Goal: Task Accomplishment & Management: Manage account settings

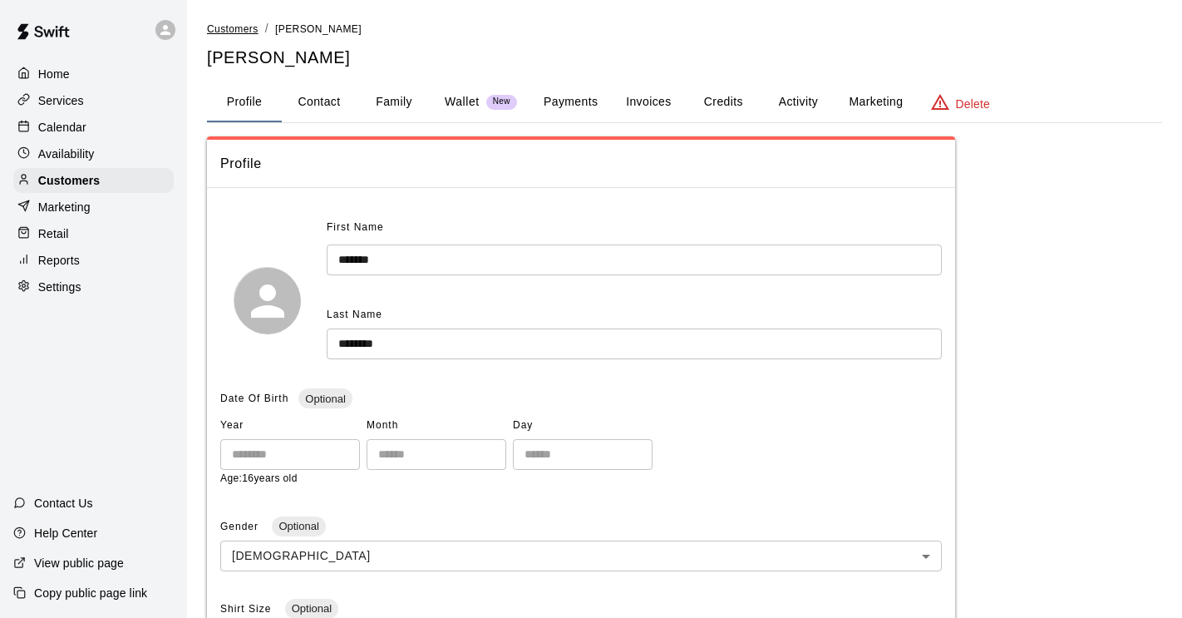
click at [237, 32] on span "Customers" at bounding box center [233, 29] width 52 height 12
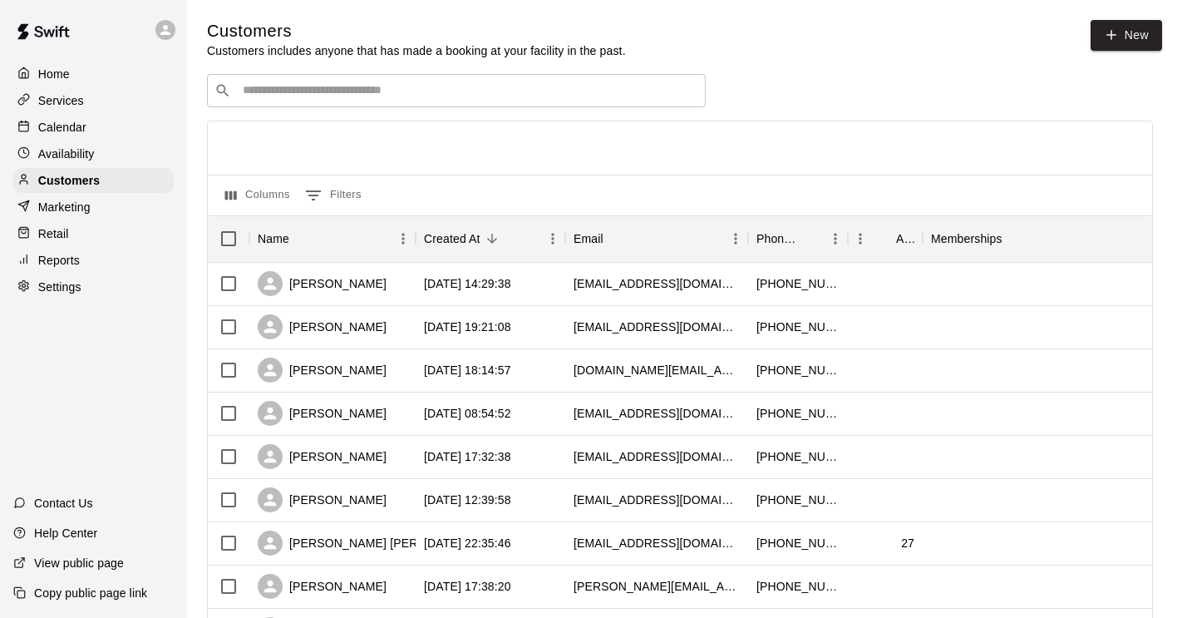
click at [333, 97] on input "Search customers by name or email" at bounding box center [468, 90] width 461 height 17
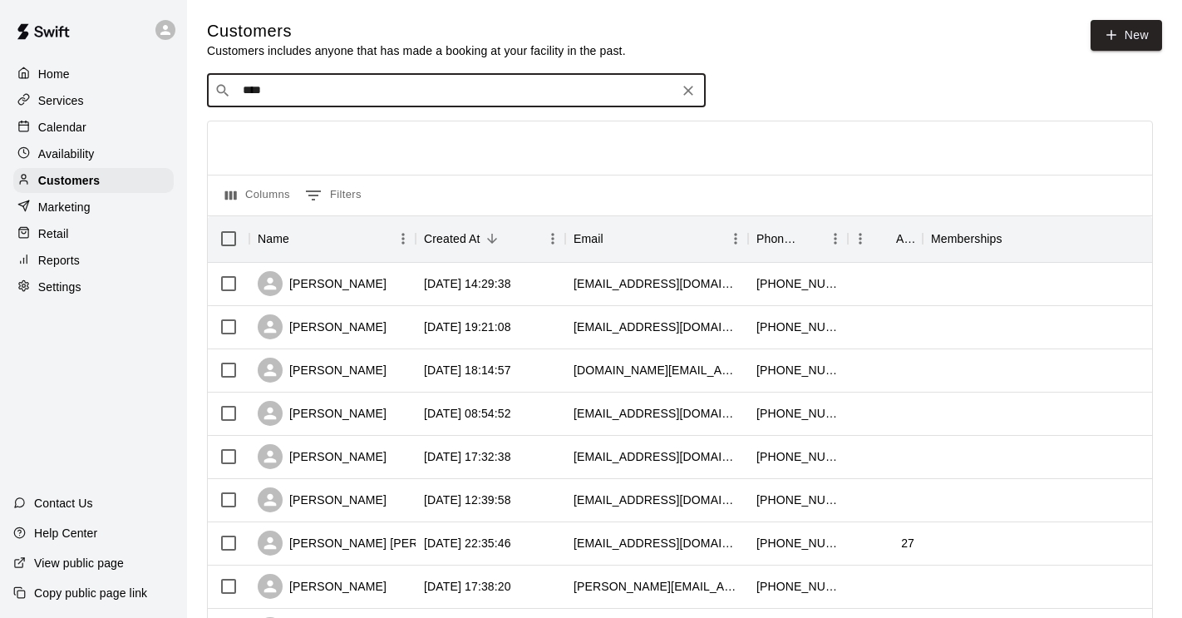
type input "*****"
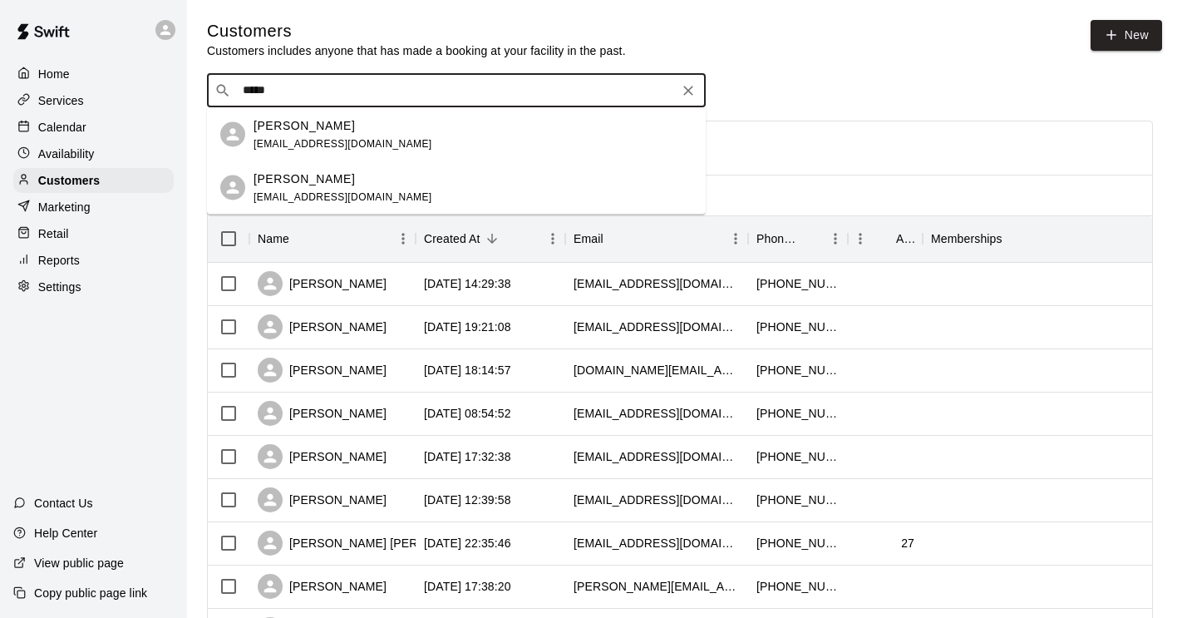
click at [338, 138] on span "[EMAIL_ADDRESS][DOMAIN_NAME]" at bounding box center [343, 143] width 179 height 12
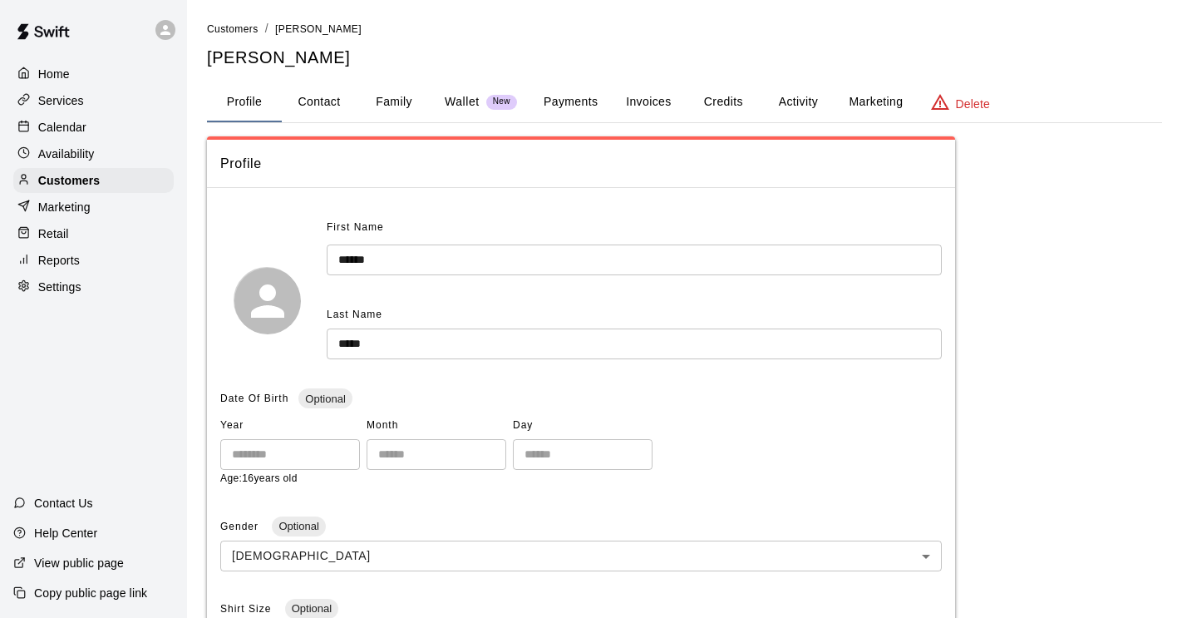
click at [645, 100] on button "Invoices" at bounding box center [648, 102] width 75 height 40
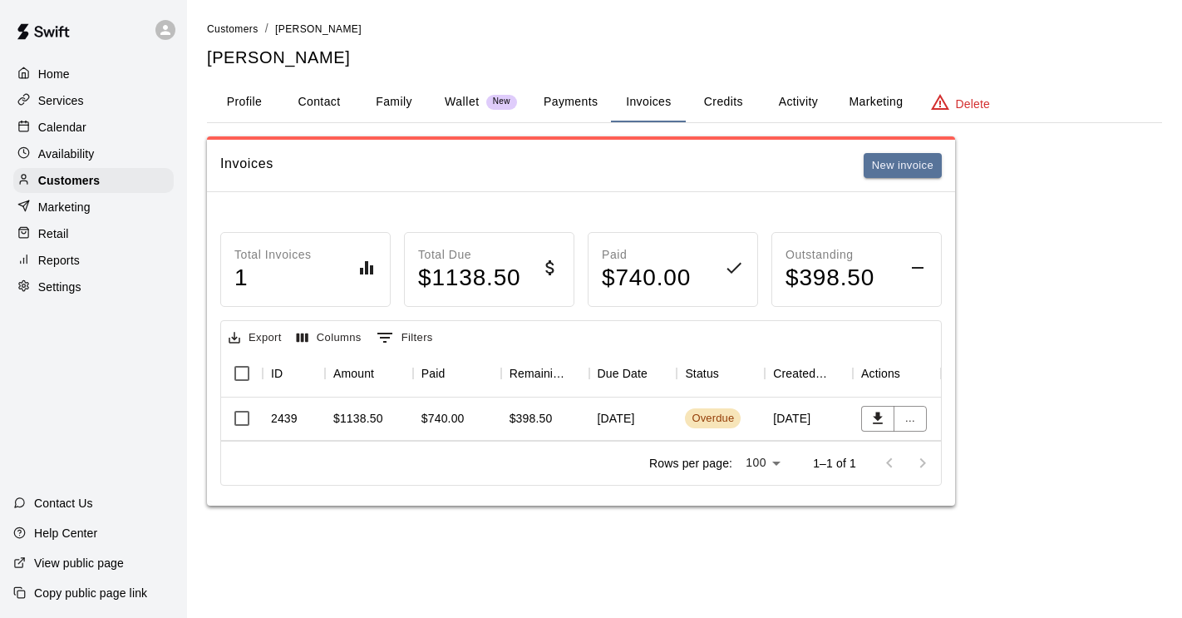
click at [564, 102] on button "Payments" at bounding box center [571, 102] width 81 height 40
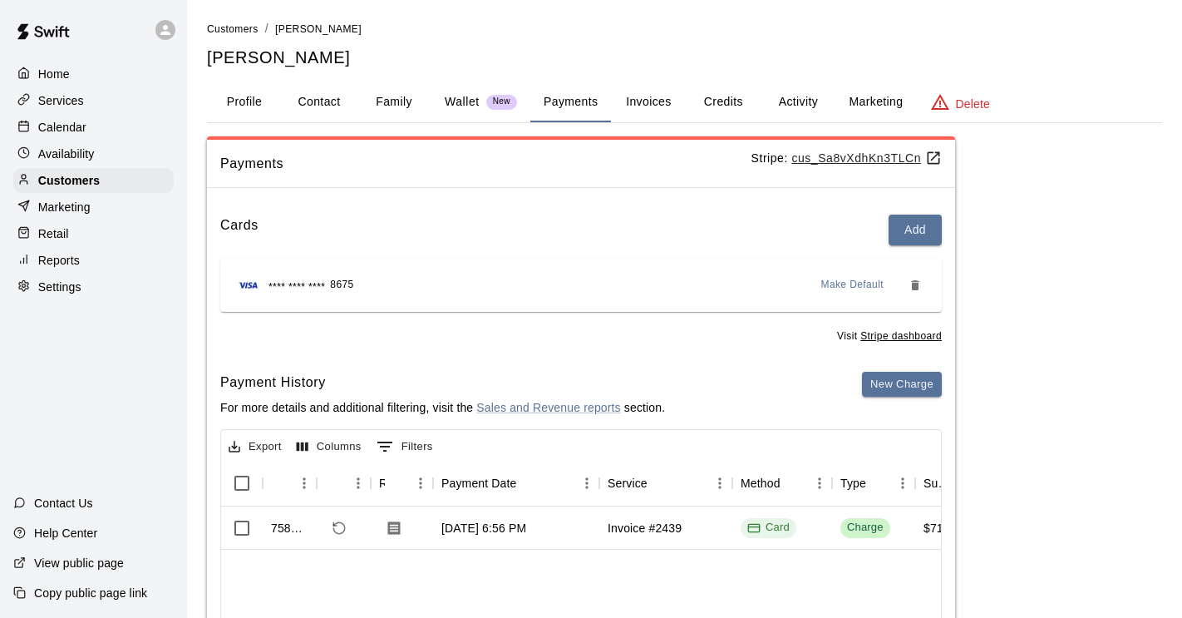
click at [655, 98] on button "Invoices" at bounding box center [648, 102] width 75 height 40
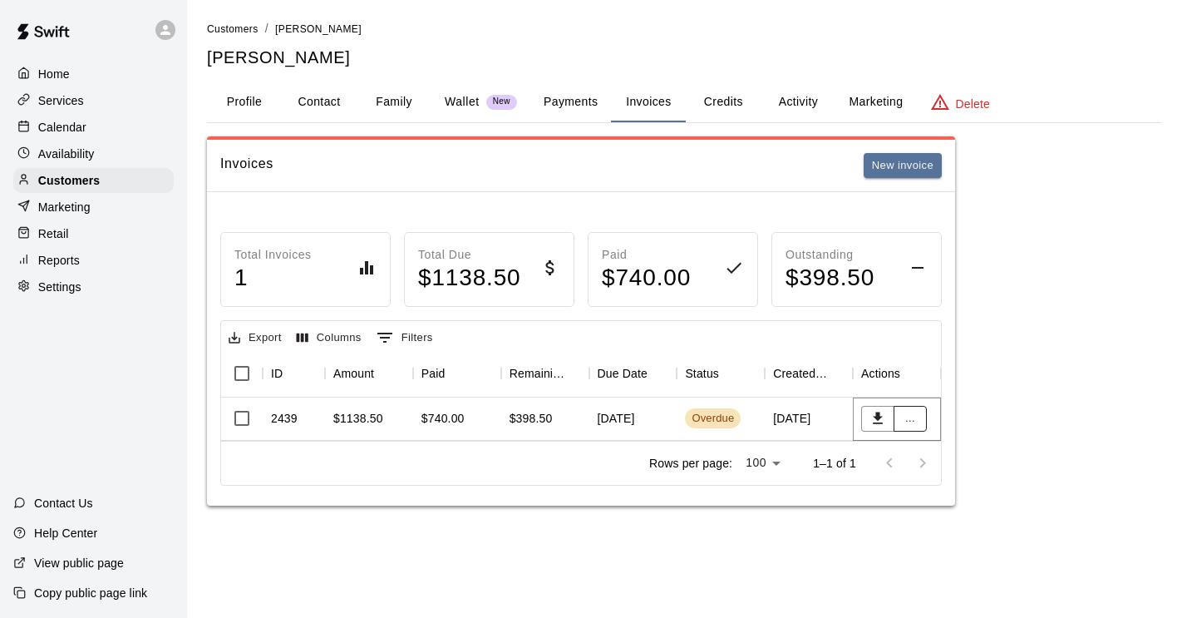
click at [911, 422] on button "..." at bounding box center [910, 419] width 33 height 26
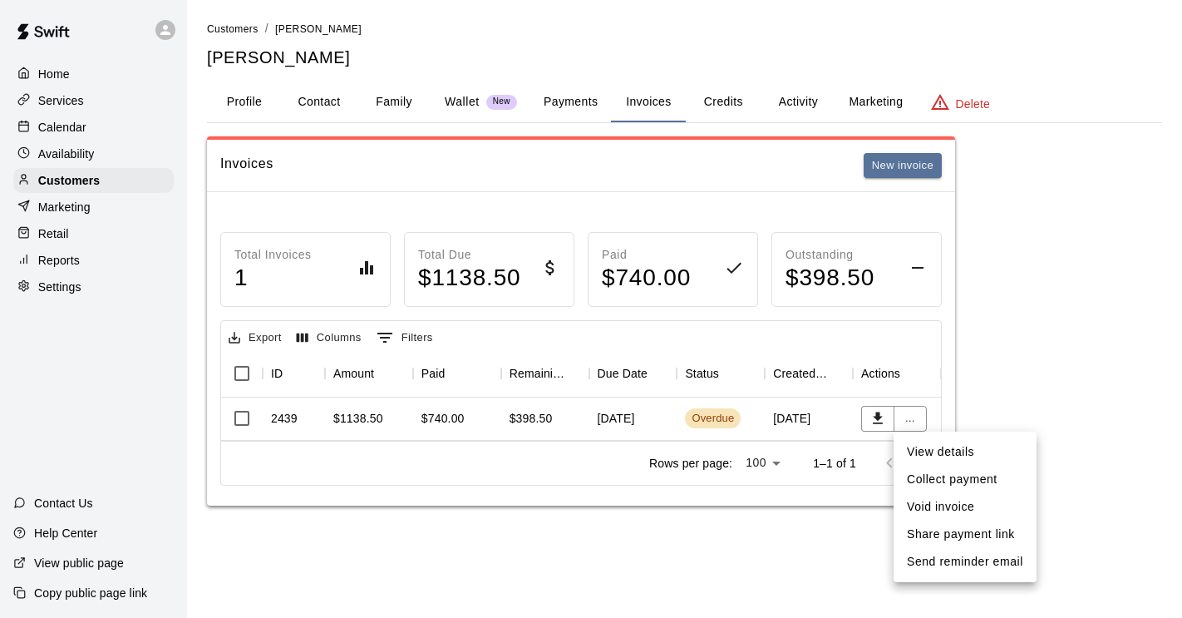
click at [579, 106] on div at bounding box center [591, 309] width 1182 height 618
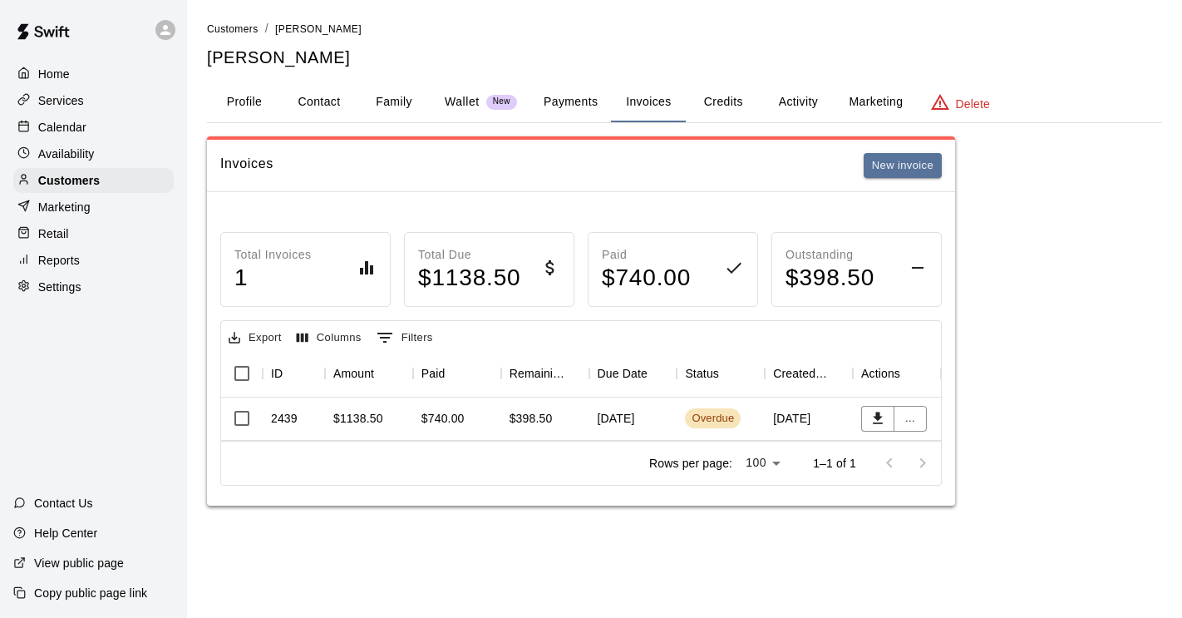
click at [579, 106] on button "Payments" at bounding box center [571, 102] width 81 height 40
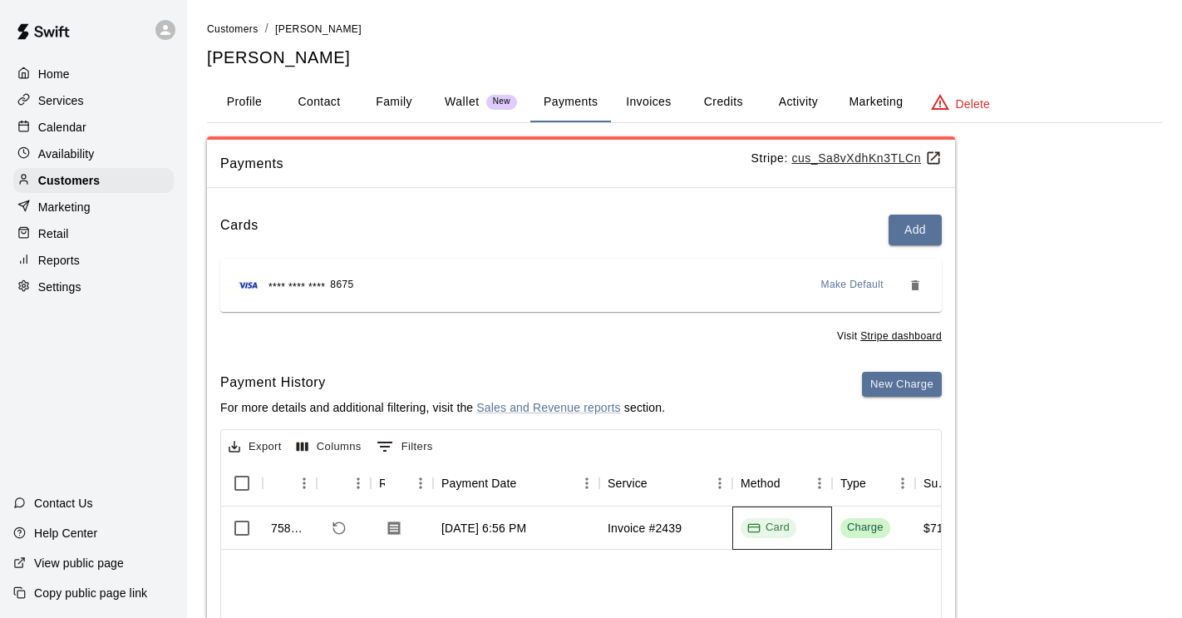
click at [815, 527] on div "Card" at bounding box center [783, 527] width 100 height 43
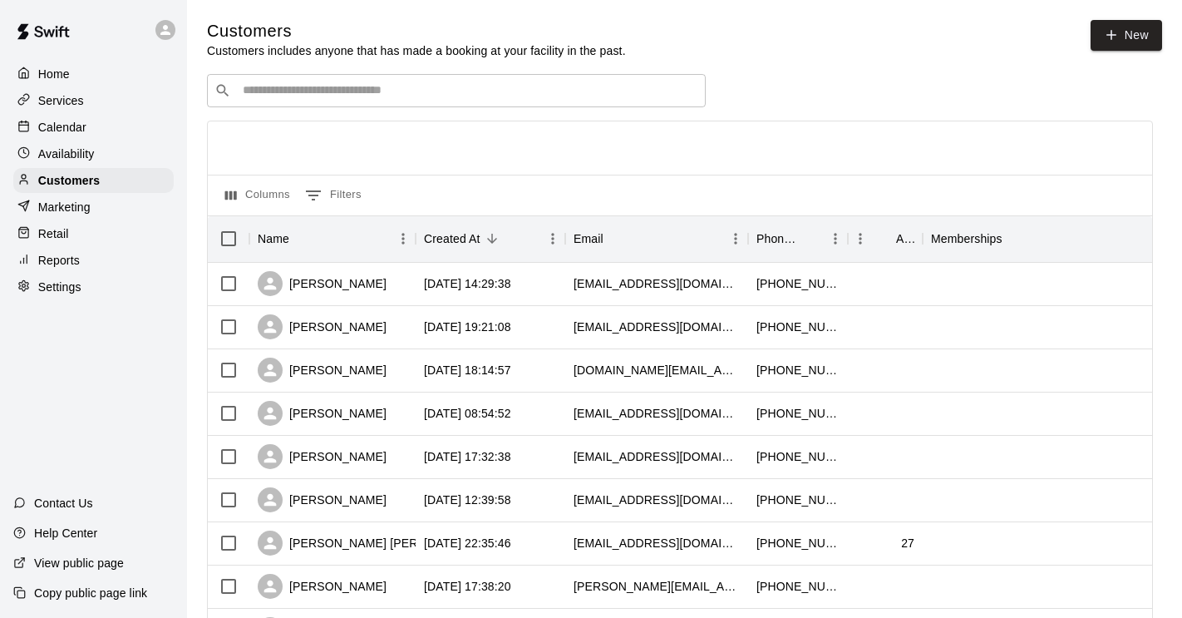
scroll to position [0, 7]
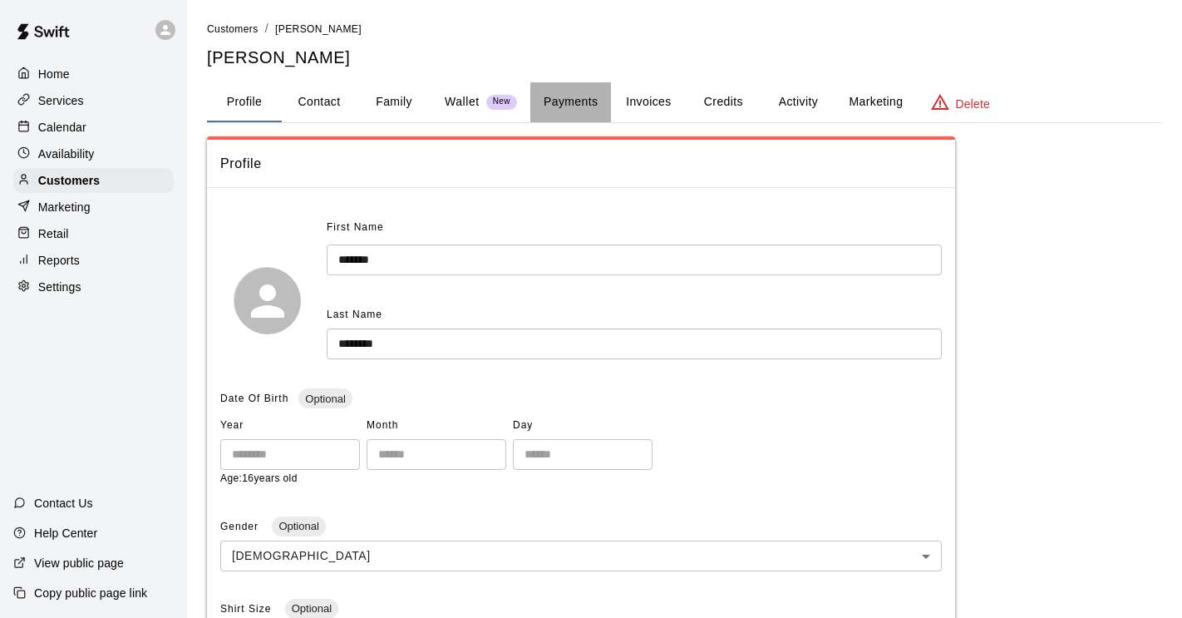
click at [592, 99] on button "Payments" at bounding box center [571, 102] width 81 height 40
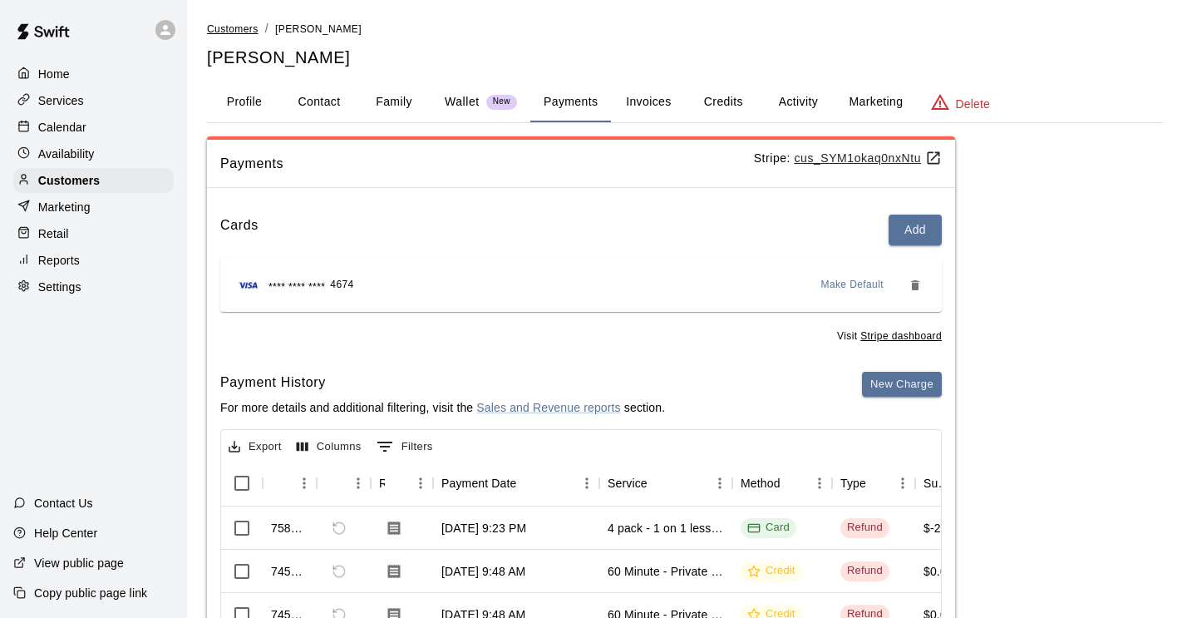
click at [227, 27] on span "Customers" at bounding box center [233, 29] width 52 height 12
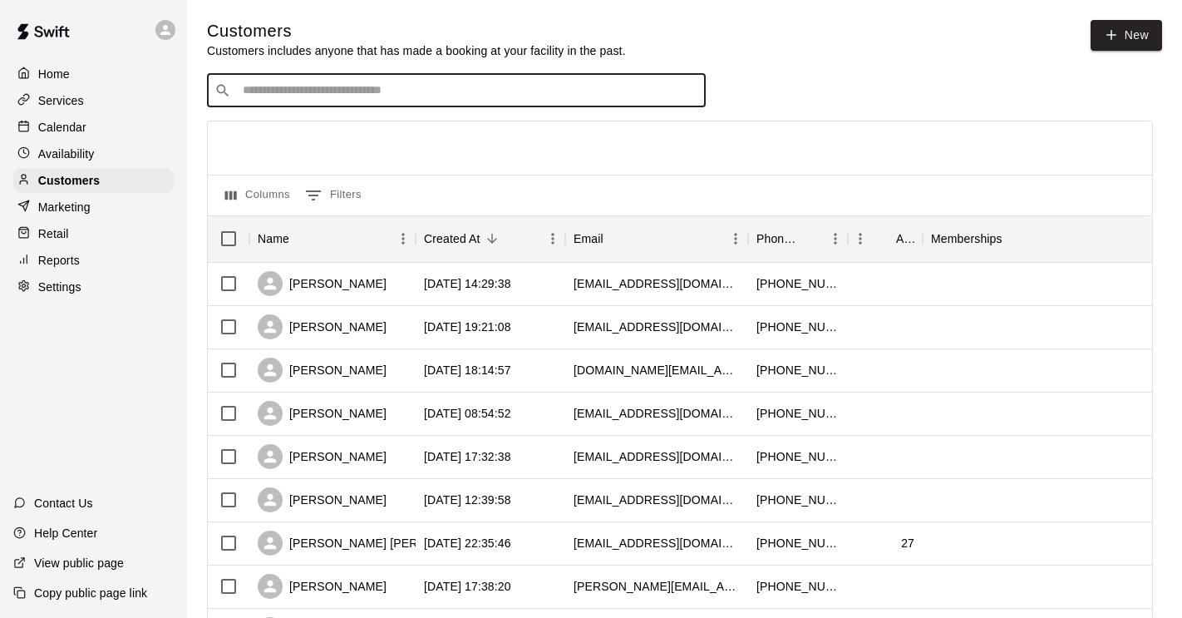
click at [370, 87] on input "Search customers by name or email" at bounding box center [468, 90] width 461 height 17
type input "*****"
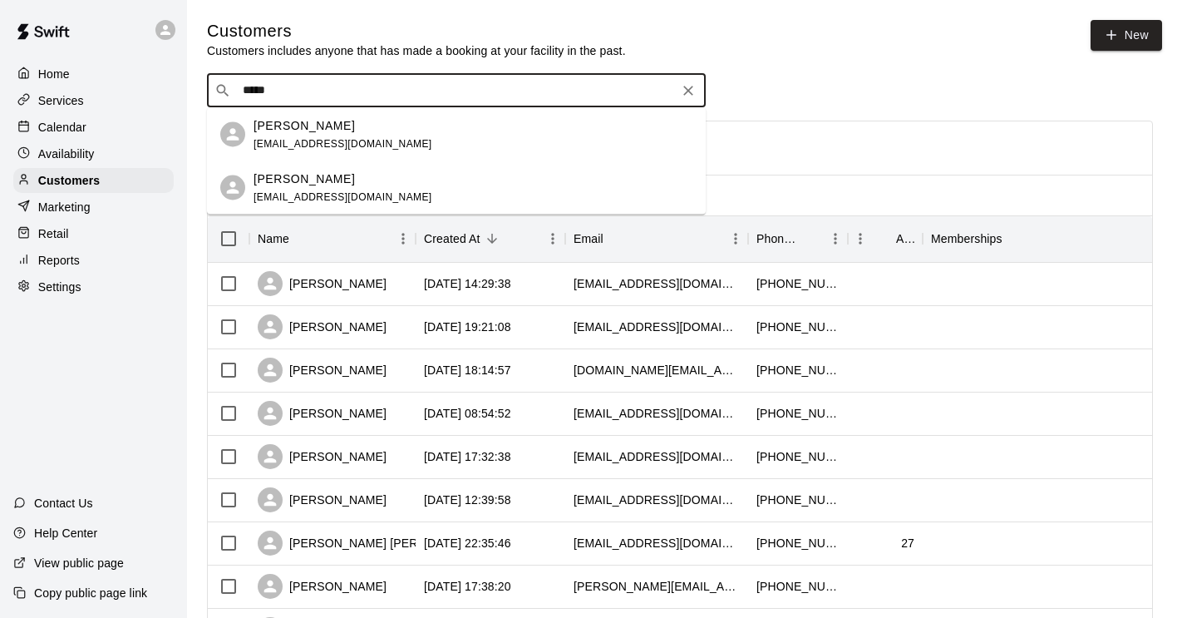
click at [348, 136] on div "[PERSON_NAME] [EMAIL_ADDRESS][DOMAIN_NAME]" at bounding box center [343, 134] width 179 height 36
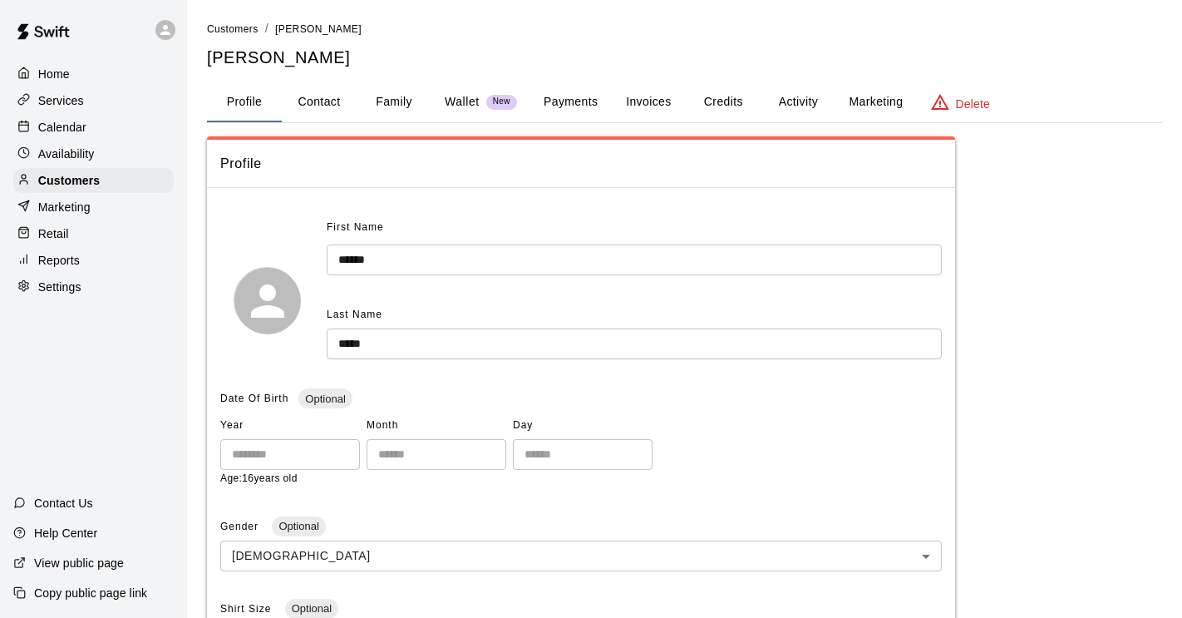
click at [585, 99] on button "Payments" at bounding box center [571, 102] width 81 height 40
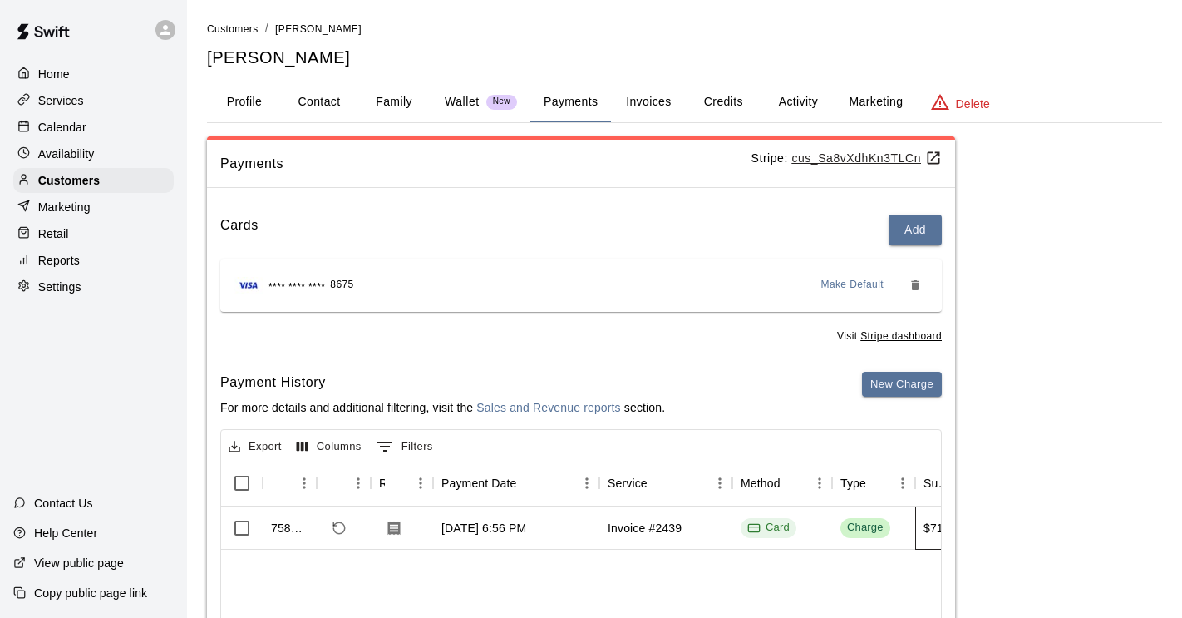
click at [922, 529] on div "$714.98" at bounding box center [957, 527] width 83 height 43
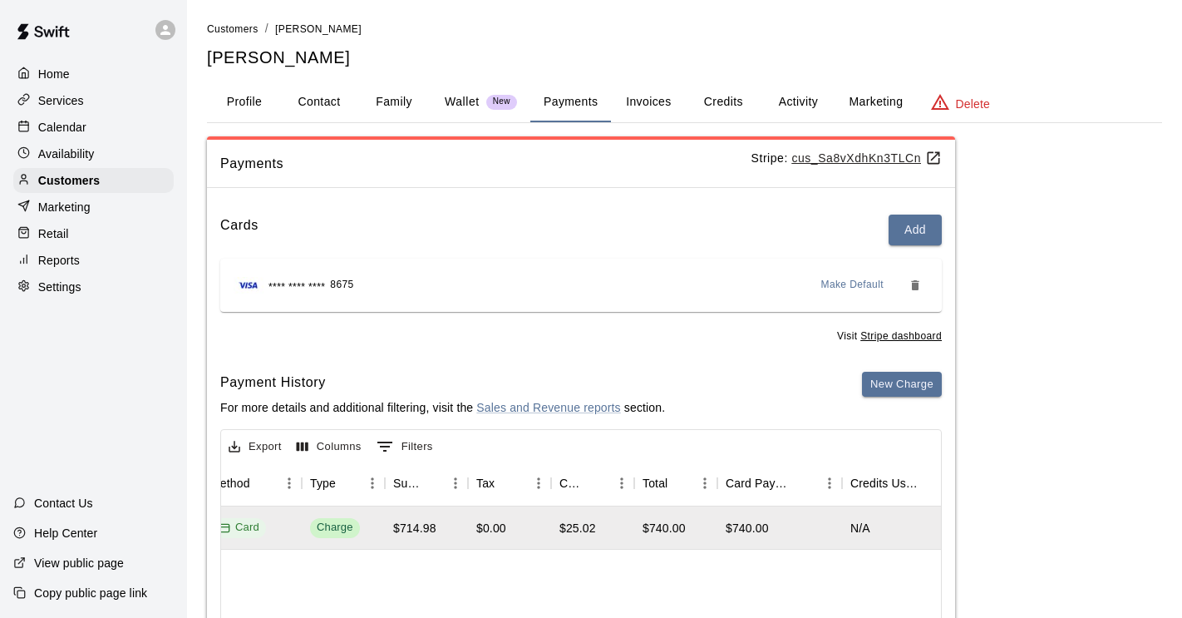
scroll to position [0, 530]
drag, startPoint x: 388, startPoint y: 523, endPoint x: 687, endPoint y: 531, distance: 298.6
click at [687, 531] on div "Invoice #2439 Card Charge $714.98 $0.00 $25.02 $740.00 $740.00 N/A N/A N/A $0.00" at bounding box center [727, 527] width 1314 height 43
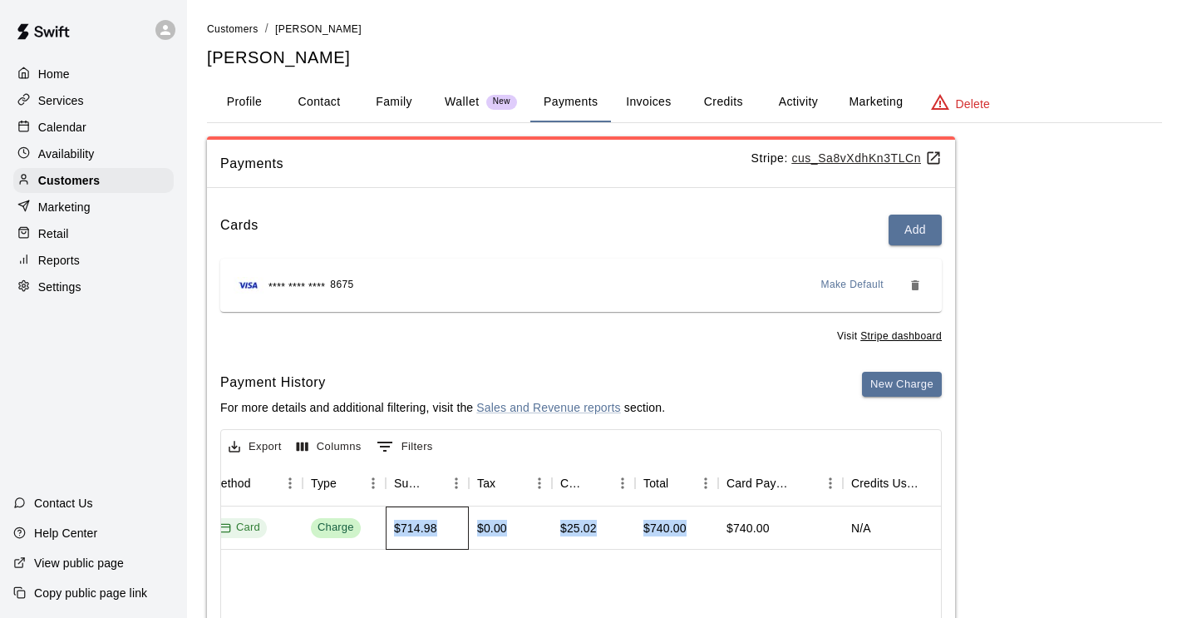
copy div "$714.98 $0.00 $25.02 $740.00"
click at [639, 103] on button "Invoices" at bounding box center [648, 102] width 75 height 40
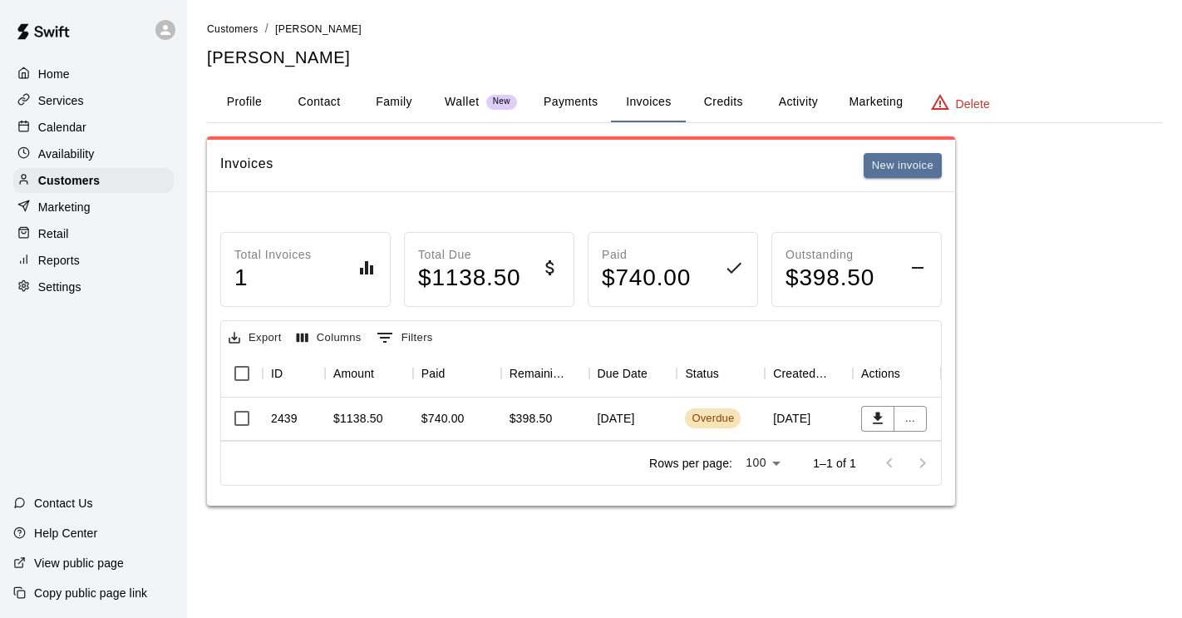
click at [457, 101] on p "Wallet" at bounding box center [462, 101] width 35 height 17
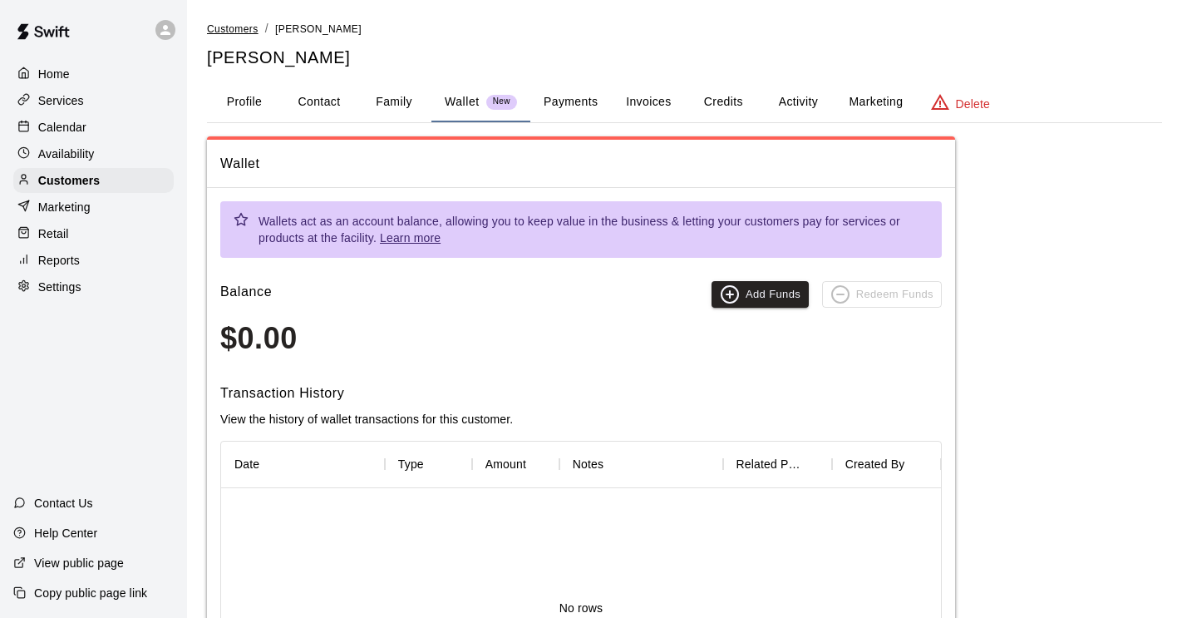
click at [239, 28] on span "Customers" at bounding box center [233, 29] width 52 height 12
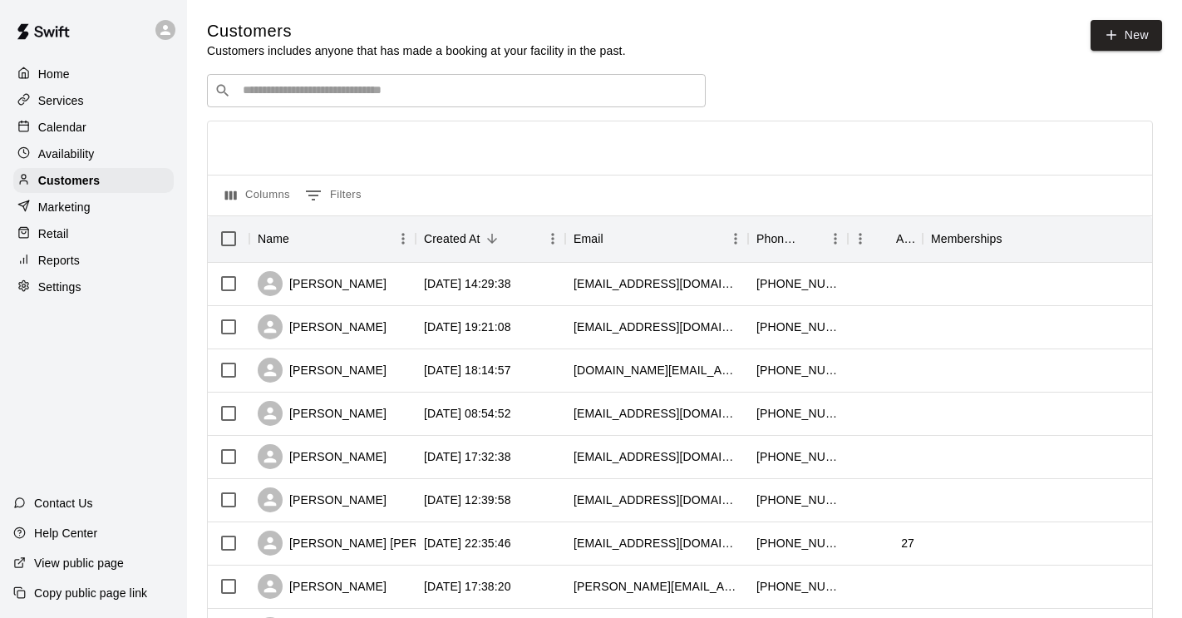
click at [244, 93] on input "Search customers by name or email" at bounding box center [468, 90] width 461 height 17
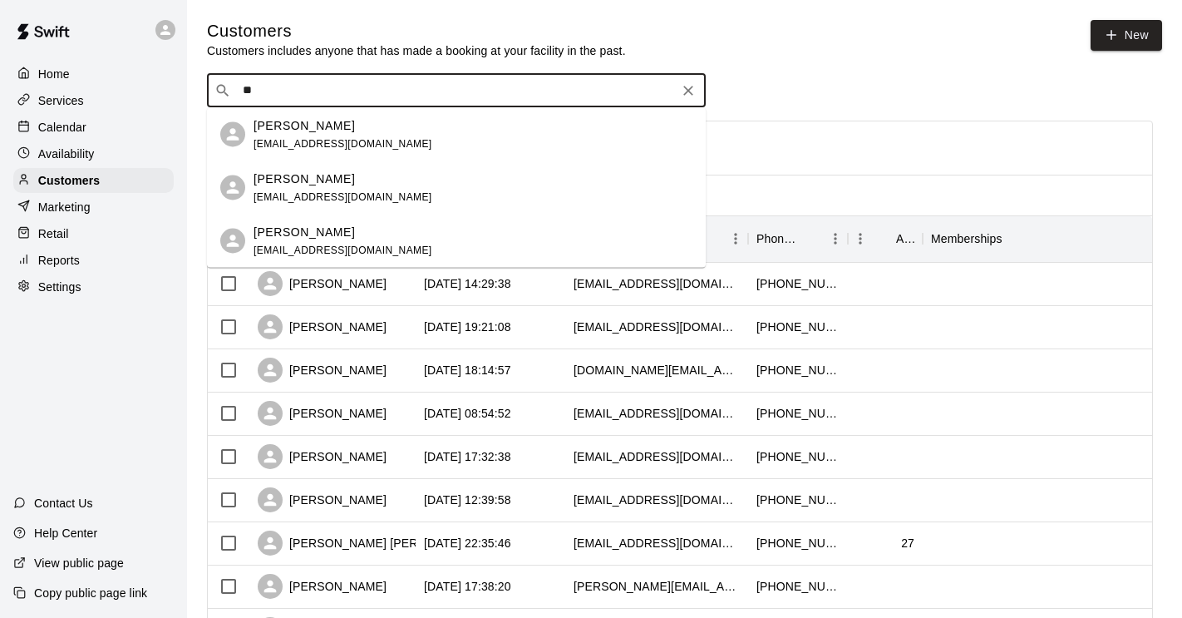
type input "*"
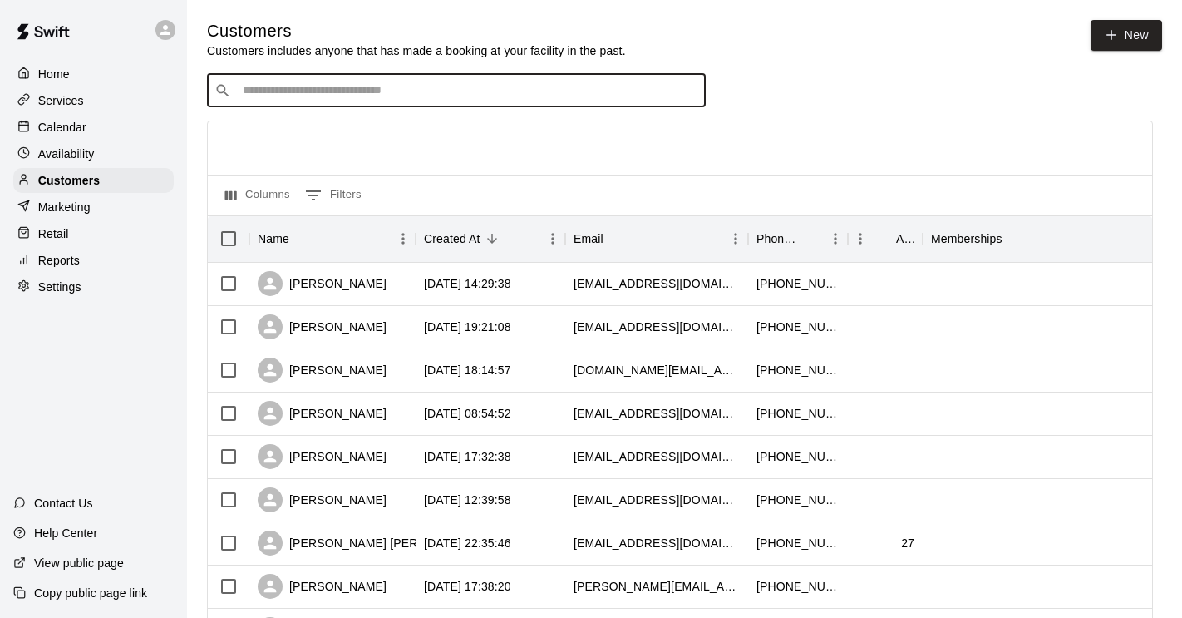
type input "*"
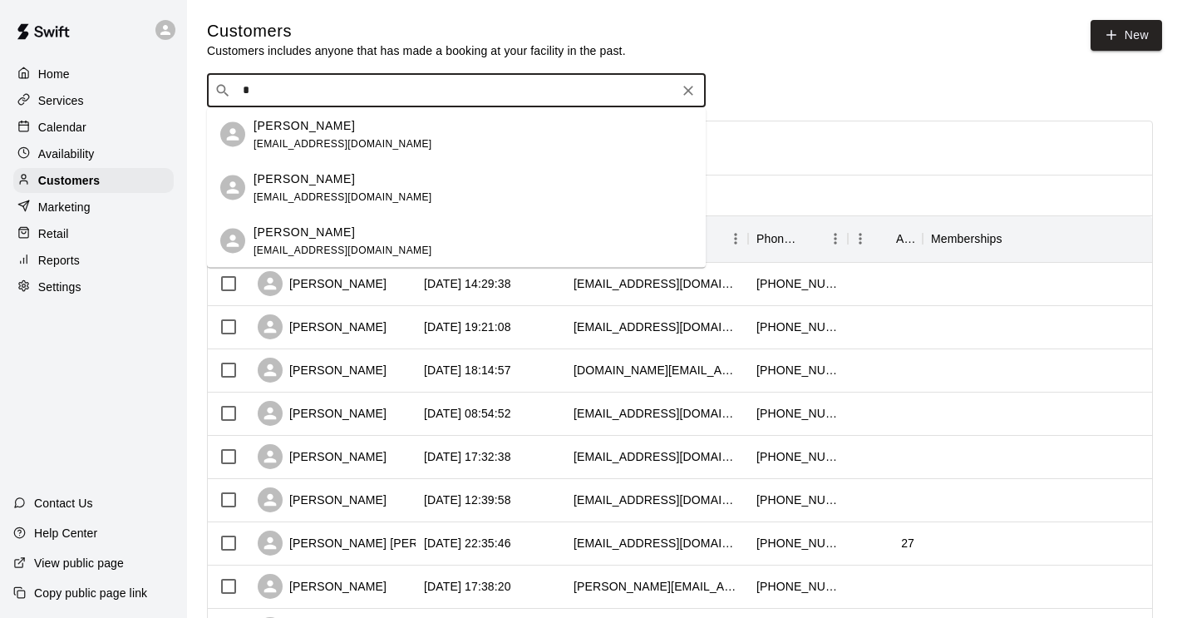
click at [296, 131] on p "[PERSON_NAME]" at bounding box center [304, 124] width 101 height 17
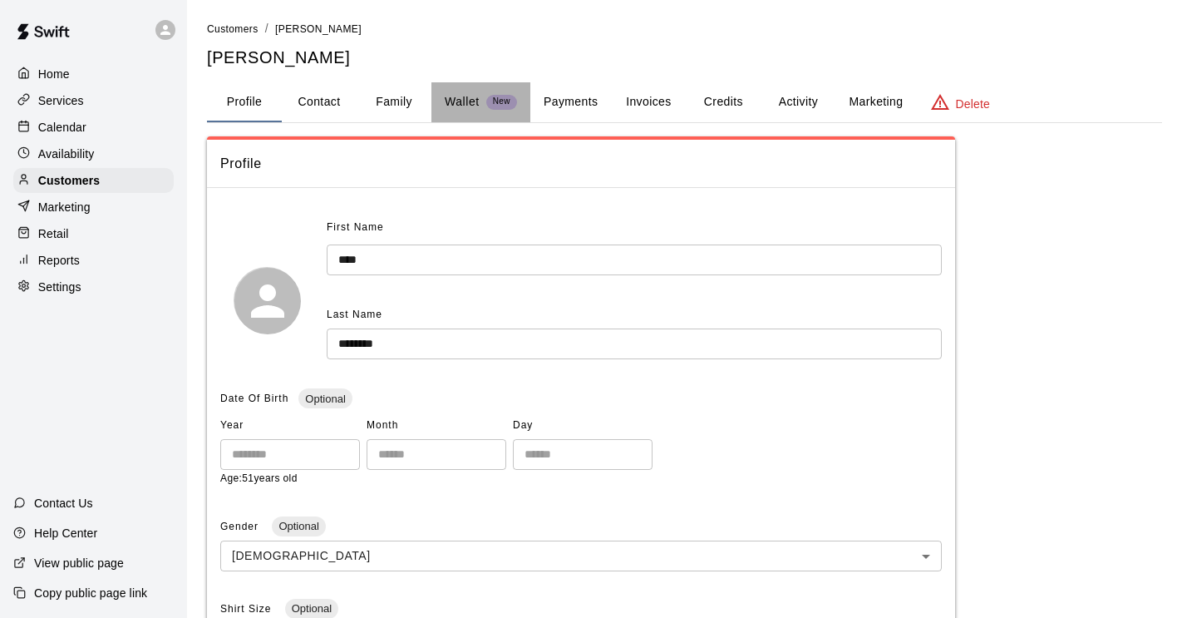
click at [470, 110] on p "Wallet" at bounding box center [462, 101] width 35 height 17
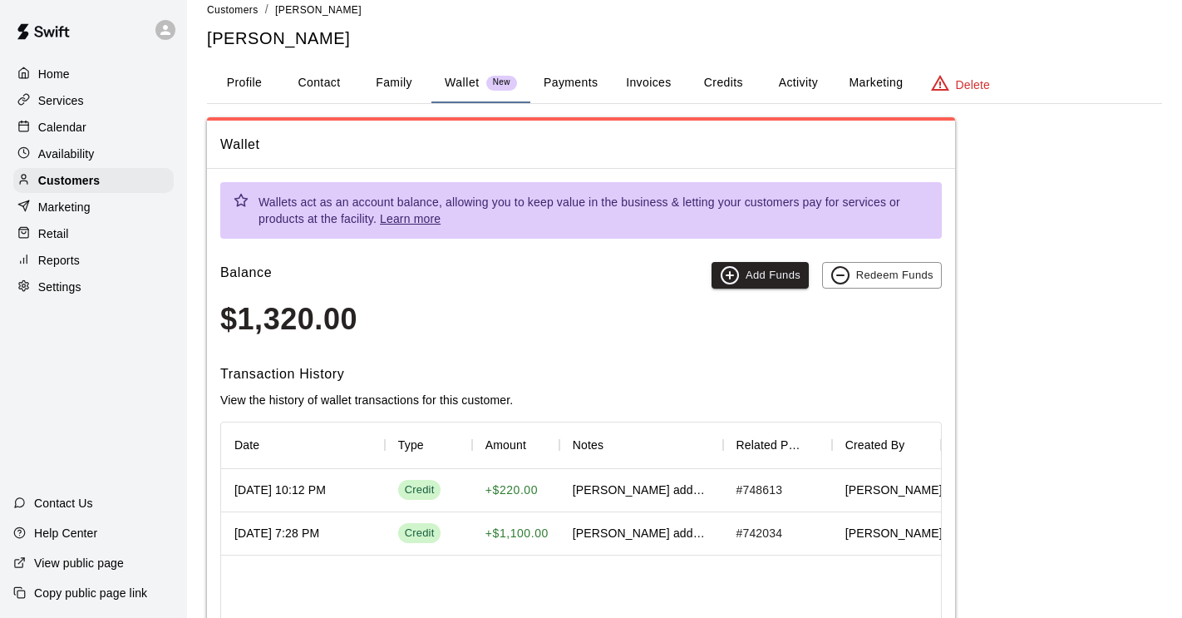
scroll to position [27, 0]
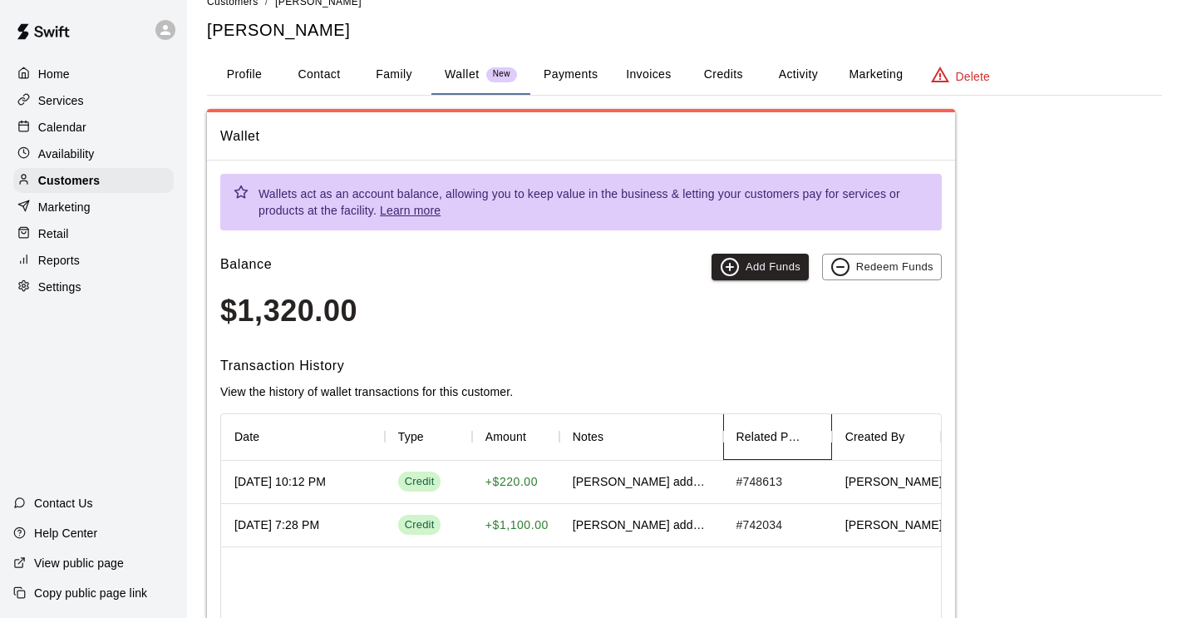
click at [759, 447] on div "Related Payment ID" at bounding box center [777, 436] width 109 height 47
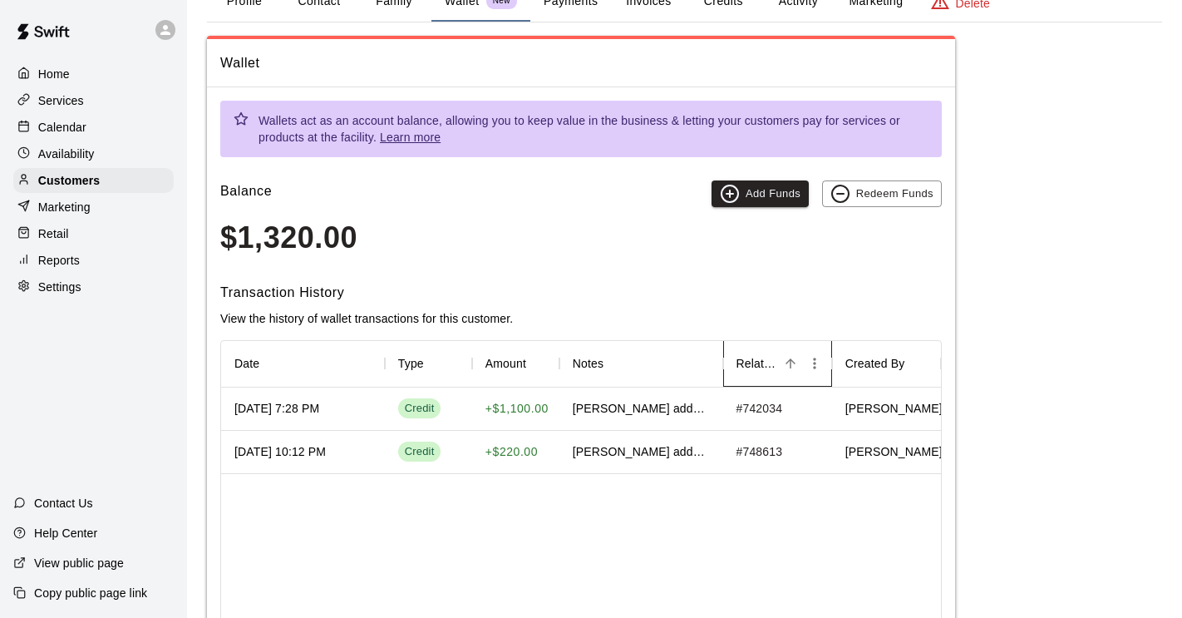
scroll to position [0, 0]
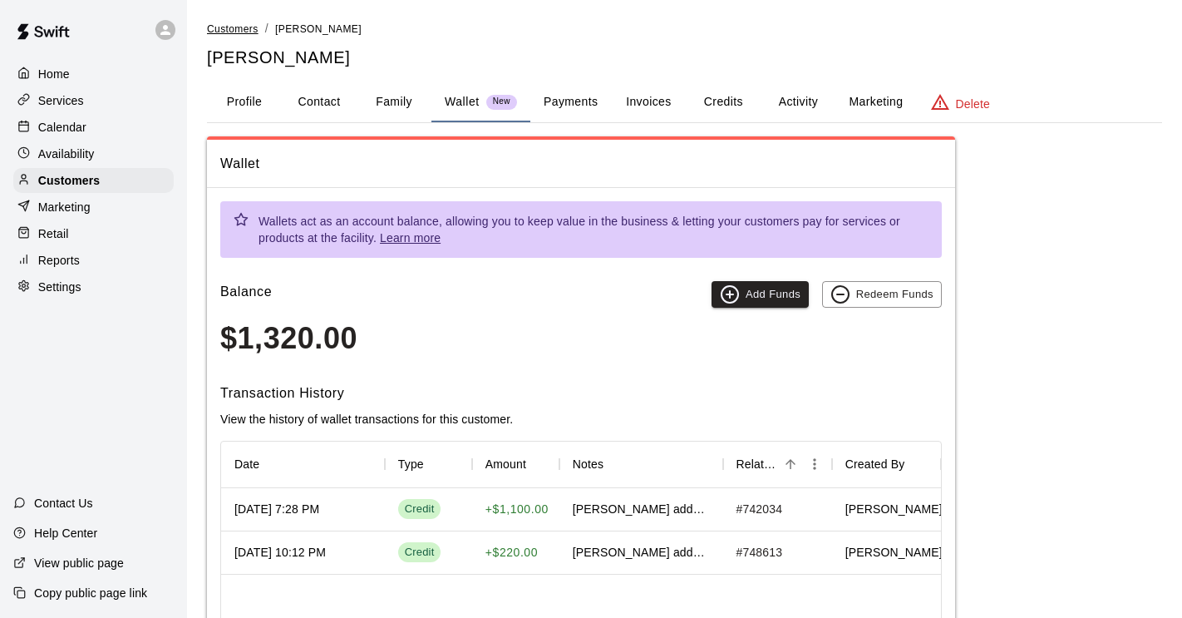
click at [234, 27] on span "Customers" at bounding box center [233, 29] width 52 height 12
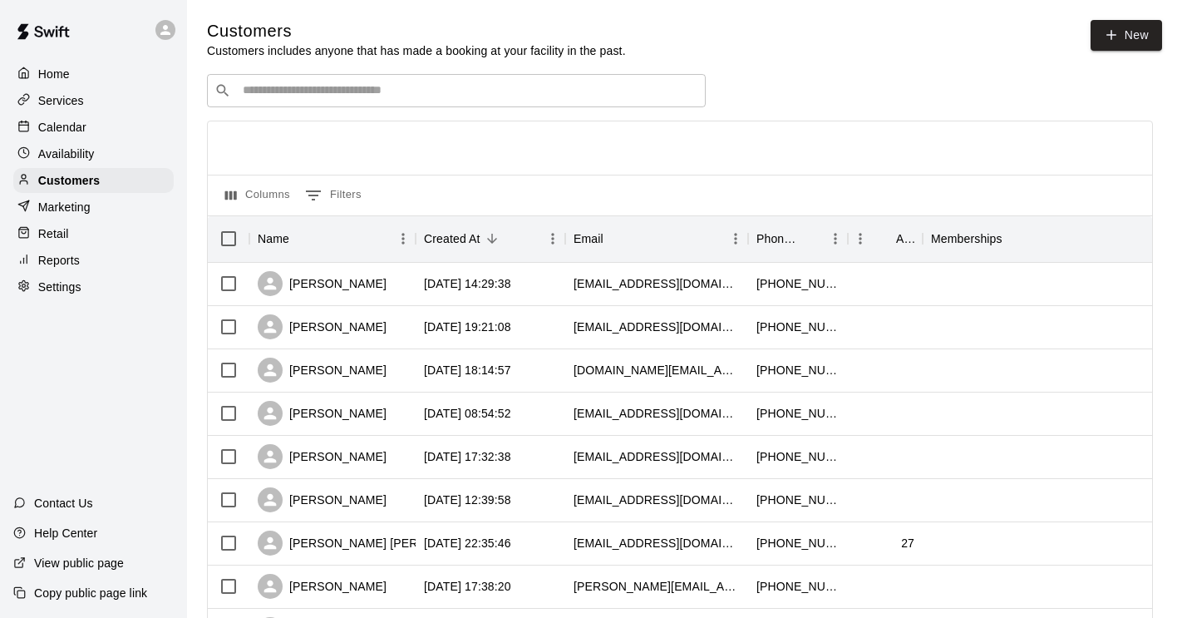
click at [325, 87] on input "Search customers by name or email" at bounding box center [468, 90] width 461 height 17
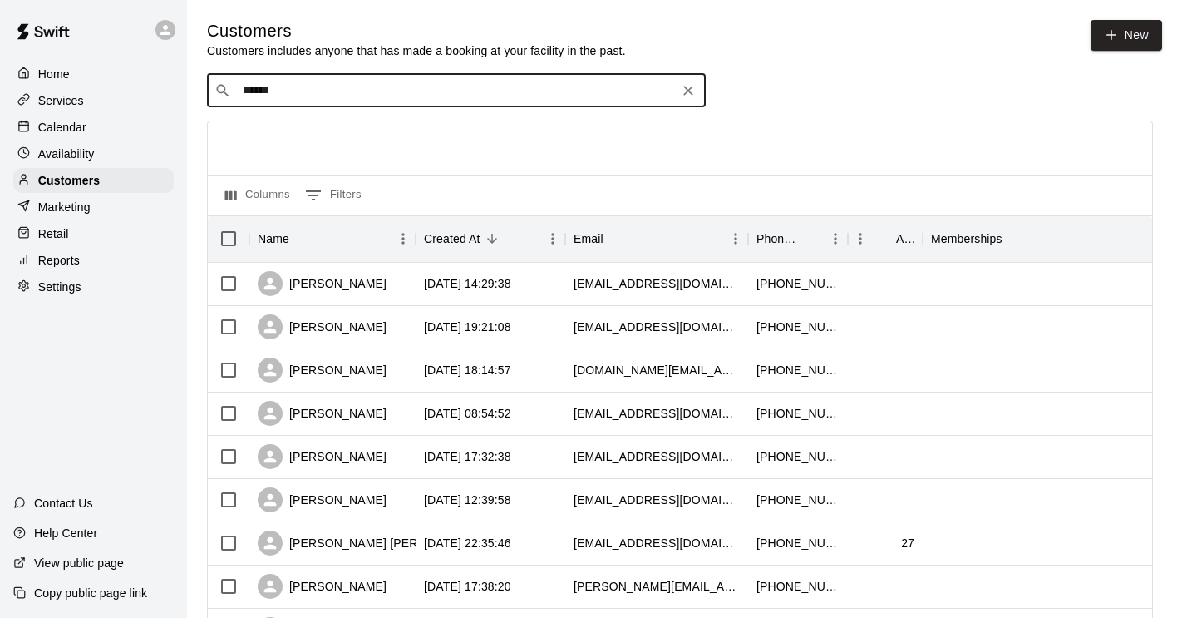
type input "*******"
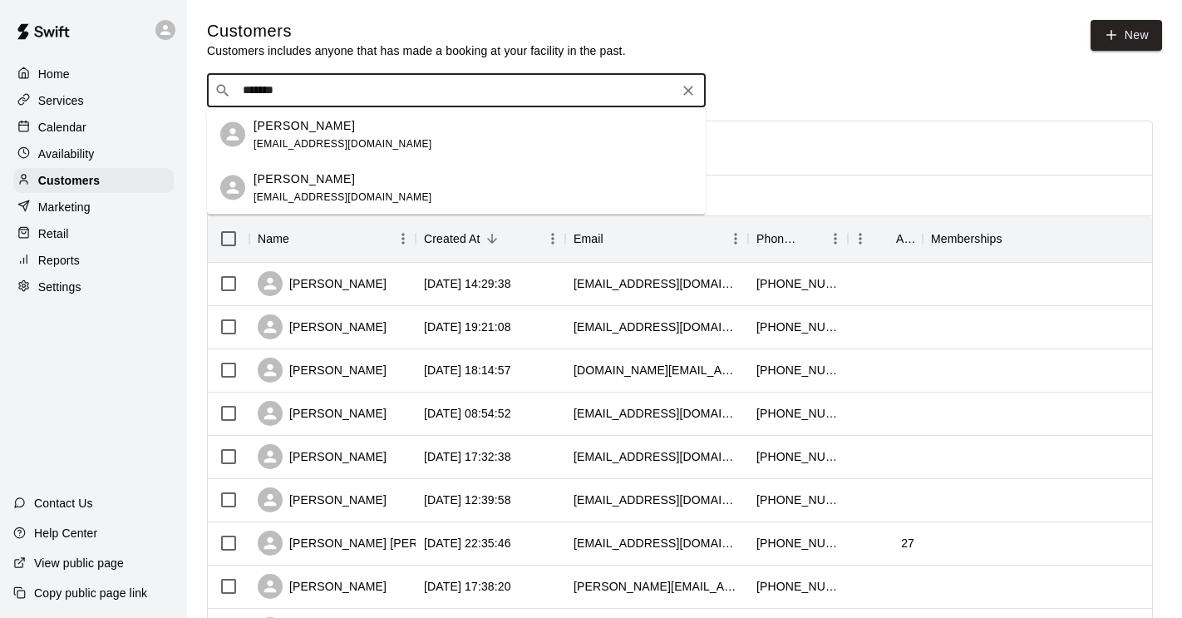
click at [338, 135] on div "[PERSON_NAME] [EMAIL_ADDRESS][DOMAIN_NAME]" at bounding box center [343, 134] width 179 height 36
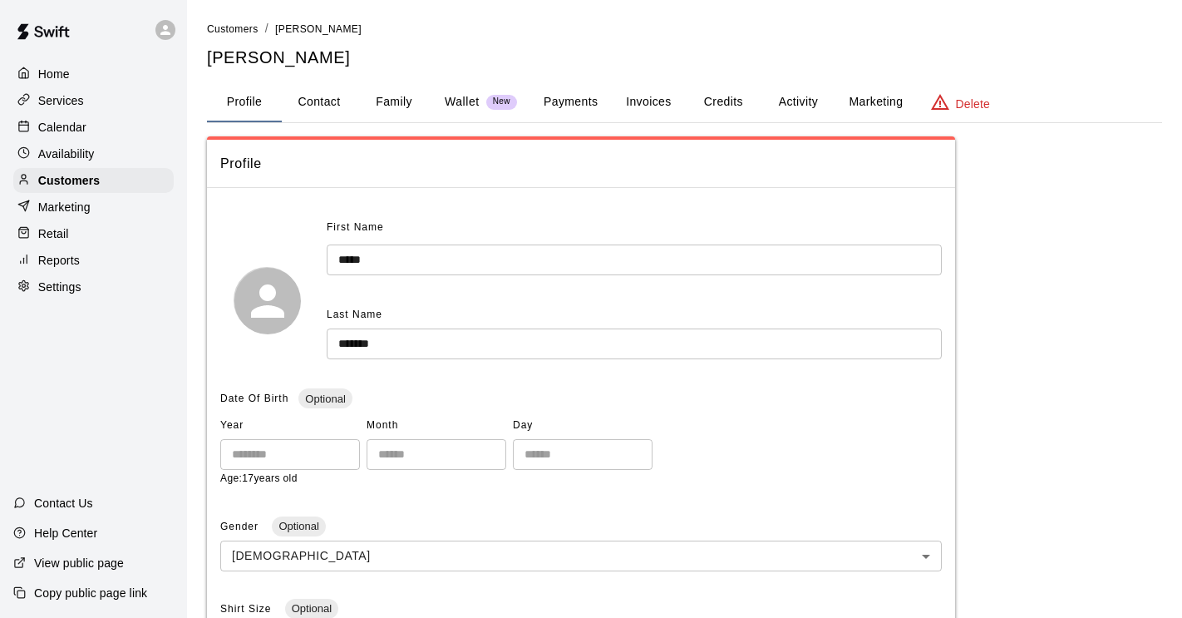
click at [407, 105] on button "Family" at bounding box center [394, 102] width 75 height 40
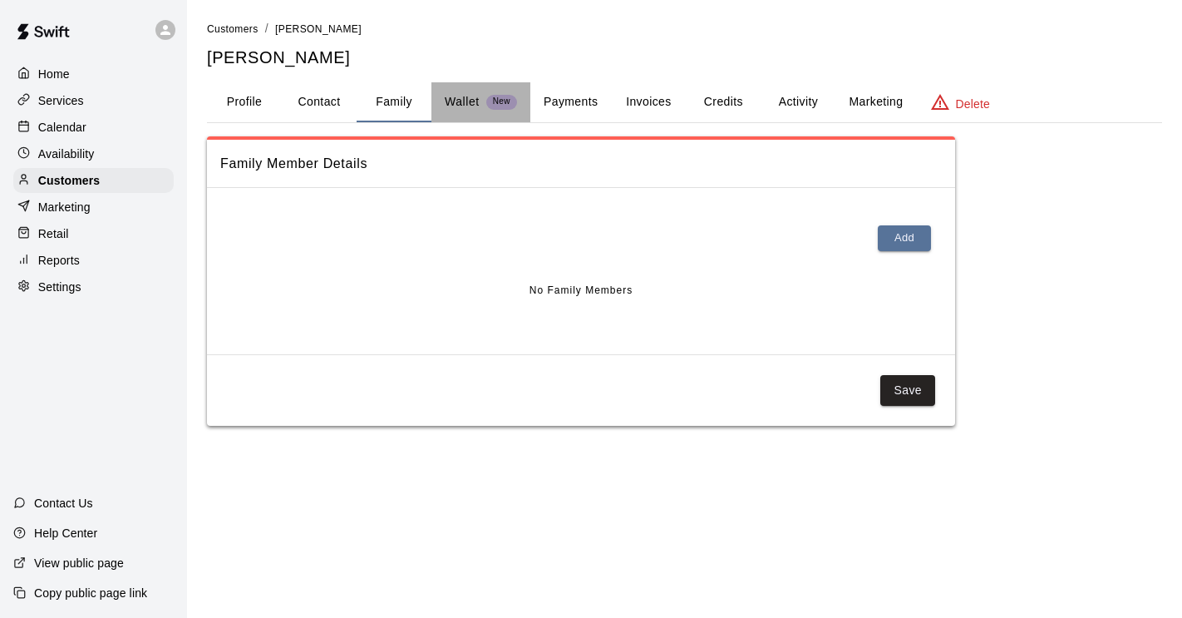
click at [457, 108] on p "Wallet" at bounding box center [462, 101] width 35 height 17
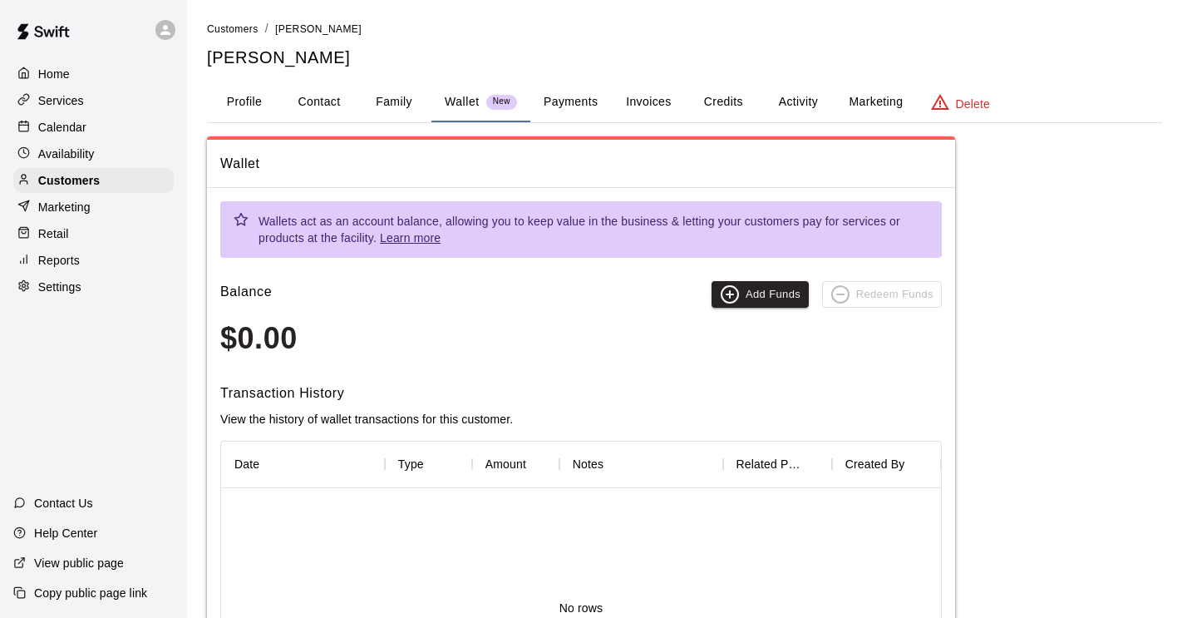
click at [569, 104] on button "Payments" at bounding box center [571, 102] width 81 height 40
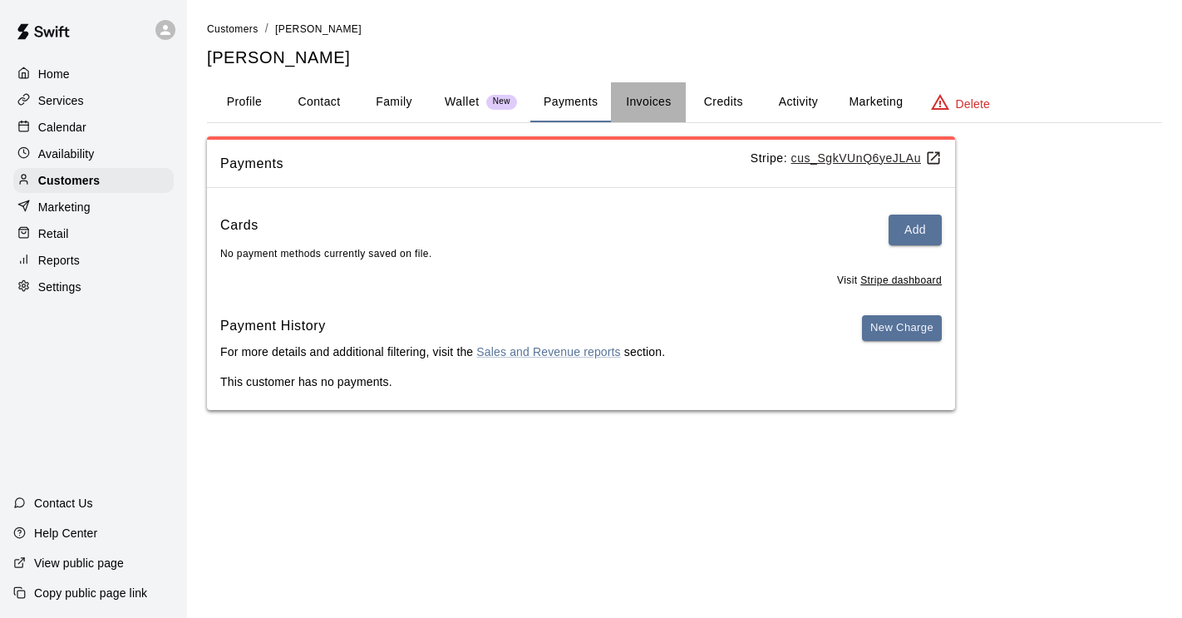
click at [655, 94] on button "Invoices" at bounding box center [648, 102] width 75 height 40
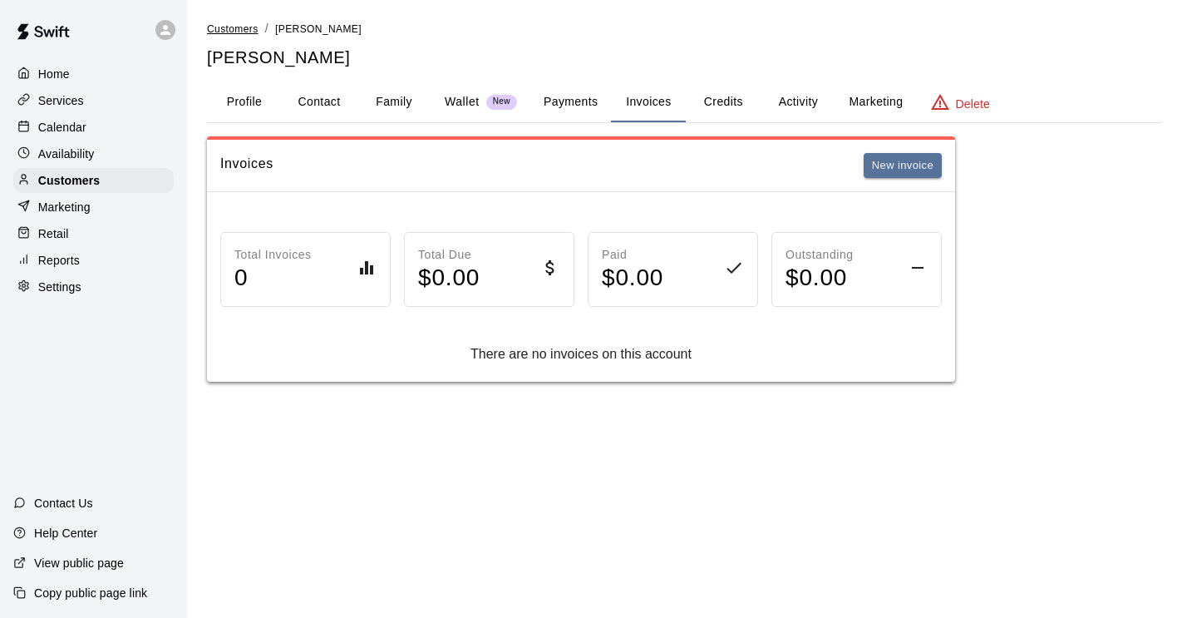
click at [249, 32] on span "Customers" at bounding box center [233, 29] width 52 height 12
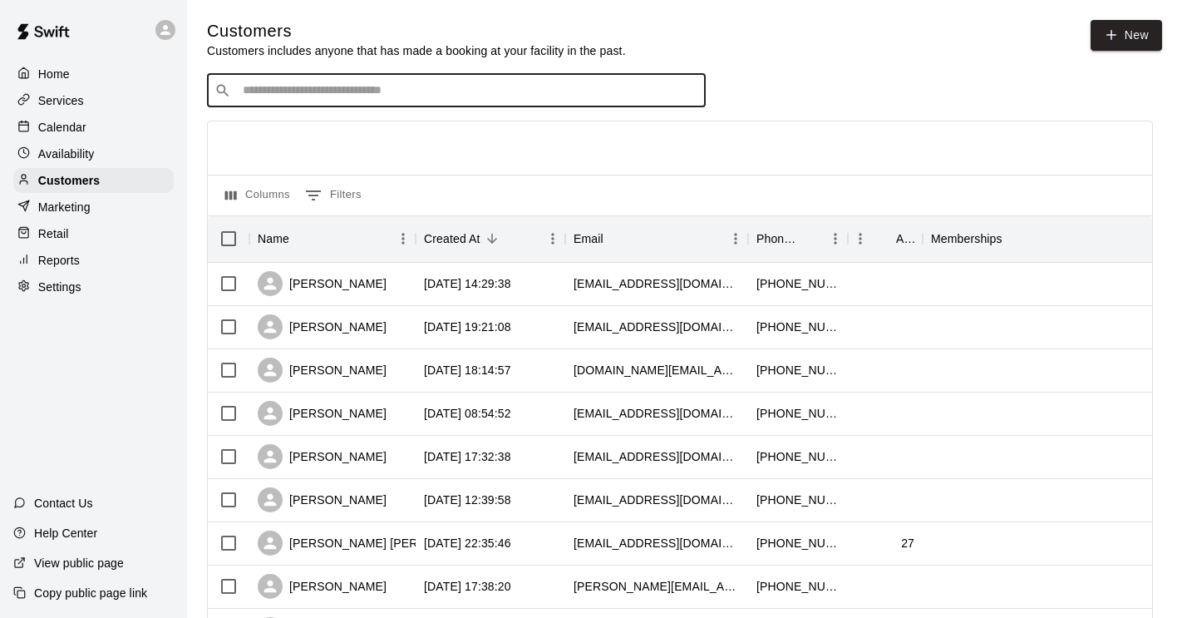
click at [279, 93] on input "Search customers by name or email" at bounding box center [468, 90] width 461 height 17
type input "*******"
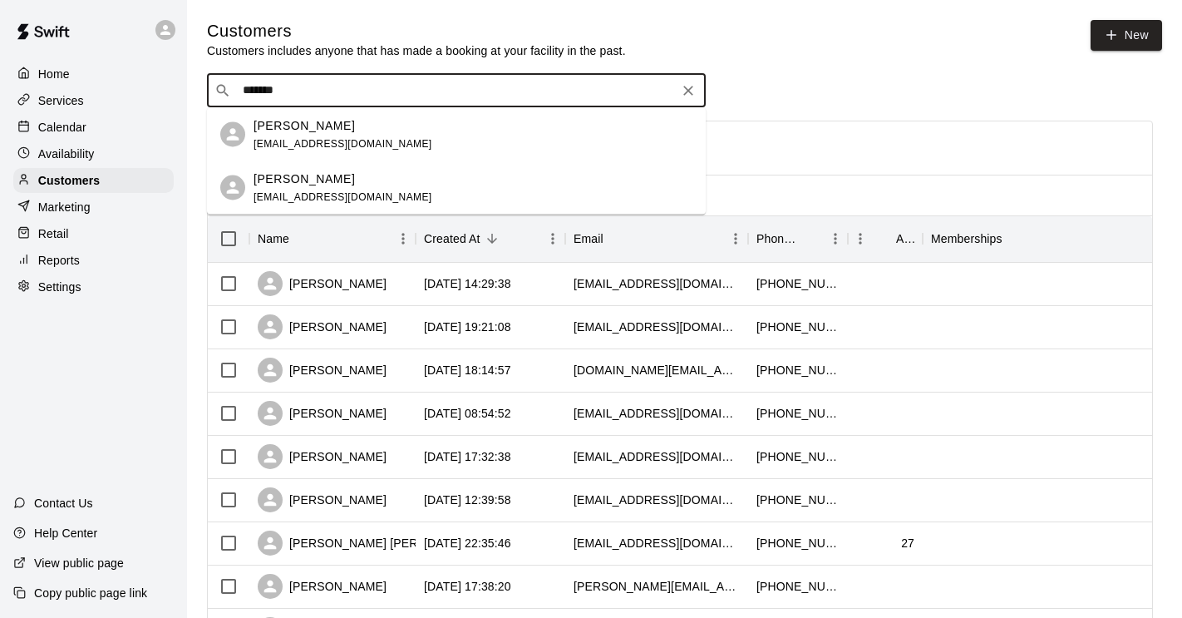
click at [297, 190] on span "[EMAIL_ADDRESS][DOMAIN_NAME]" at bounding box center [343, 196] width 179 height 12
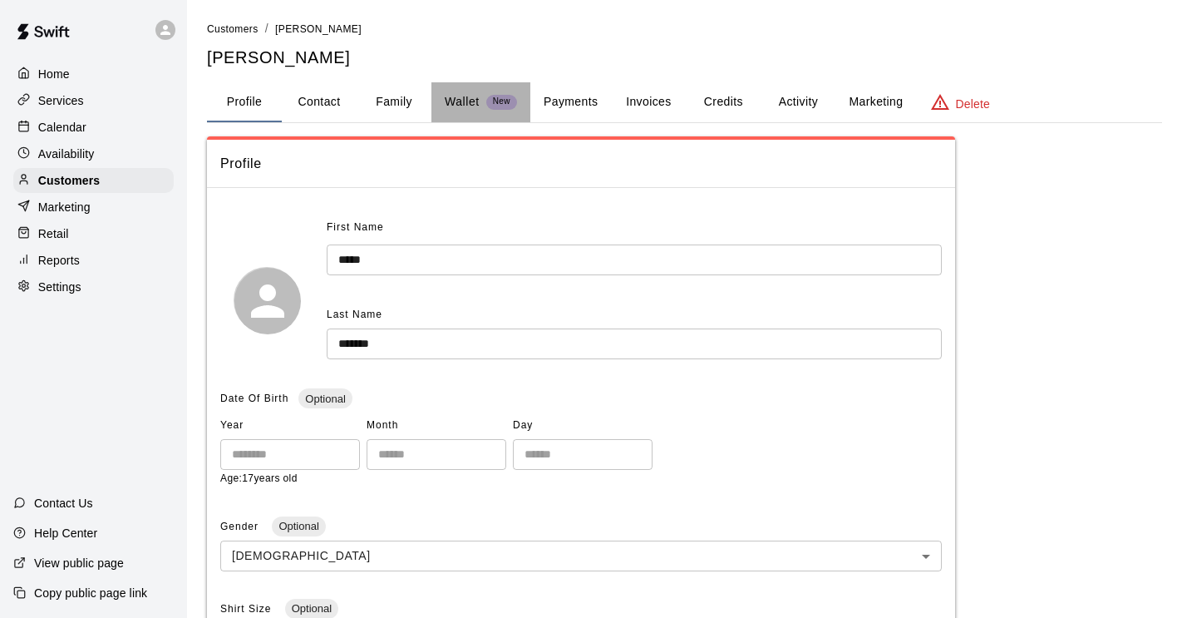
click at [474, 101] on p "Wallet" at bounding box center [462, 101] width 35 height 17
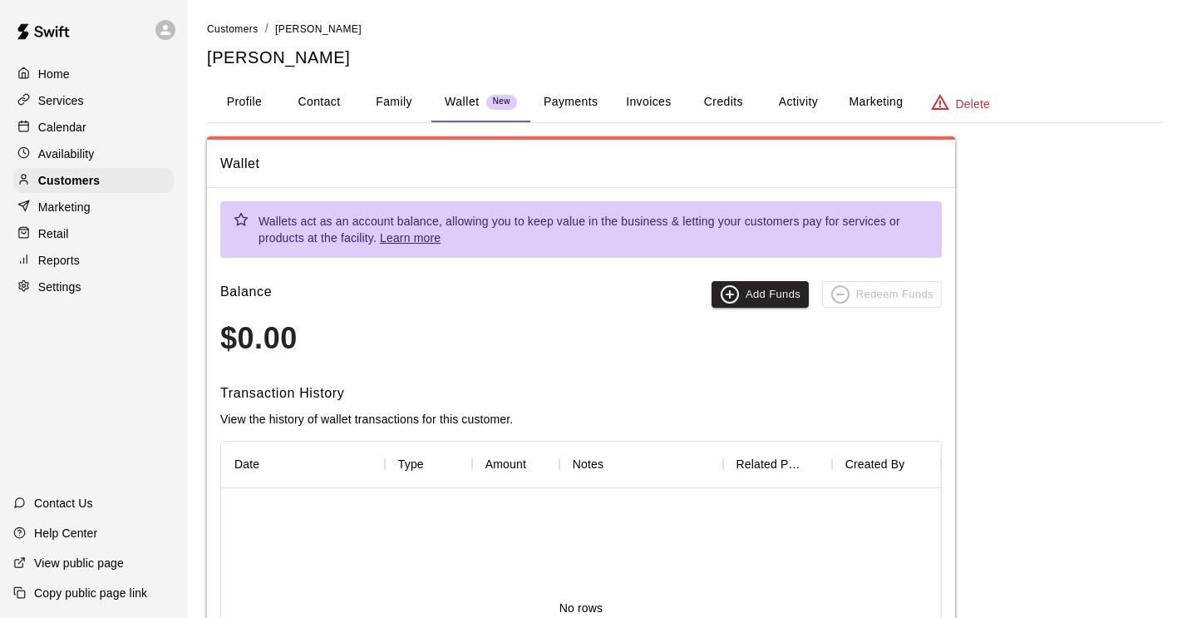
click at [578, 107] on button "Payments" at bounding box center [571, 102] width 81 height 40
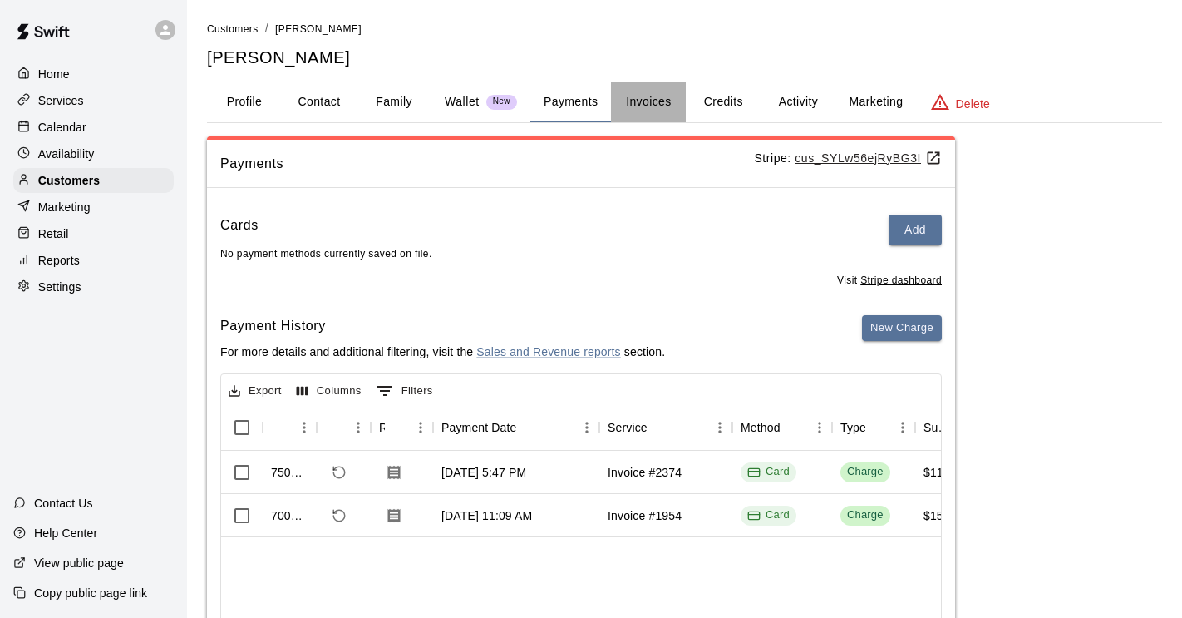
click at [659, 97] on button "Invoices" at bounding box center [648, 102] width 75 height 40
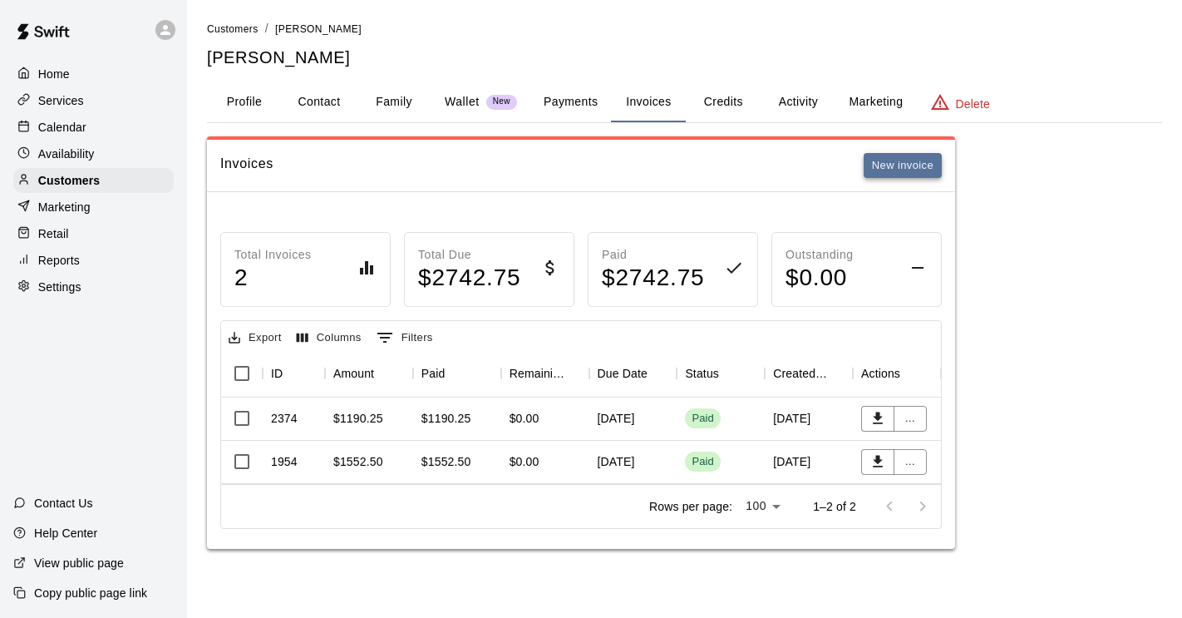
click at [881, 162] on button "New invoice" at bounding box center [903, 166] width 78 height 26
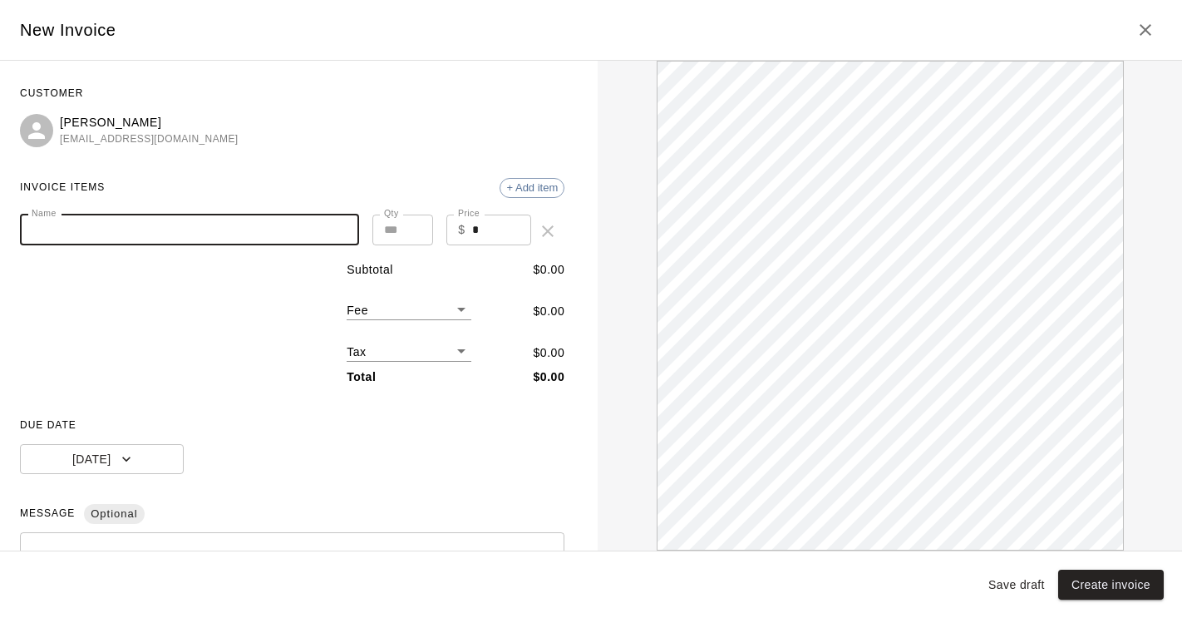
click at [217, 234] on input "Name" at bounding box center [189, 230] width 339 height 31
paste input "**********"
type input "**********"
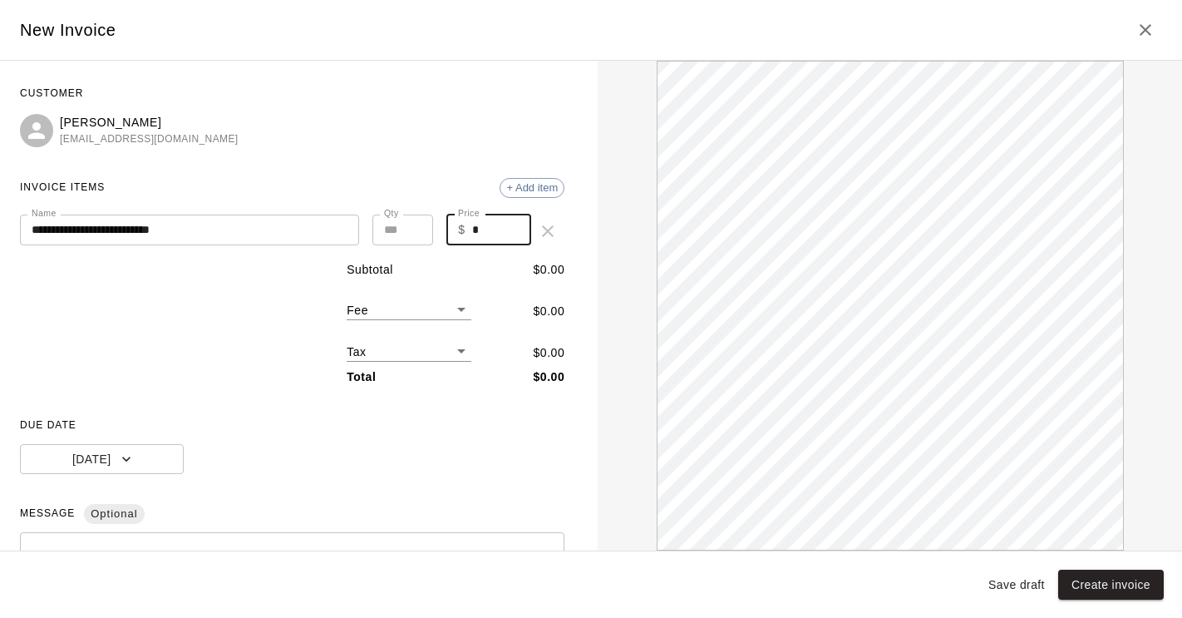
drag, startPoint x: 485, startPoint y: 226, endPoint x: 466, endPoint y: 225, distance: 18.3
click at [466, 225] on div "$ * Price" at bounding box center [489, 230] width 85 height 31
type input "***"
click at [421, 306] on body "**********" at bounding box center [591, 291] width 1182 height 582
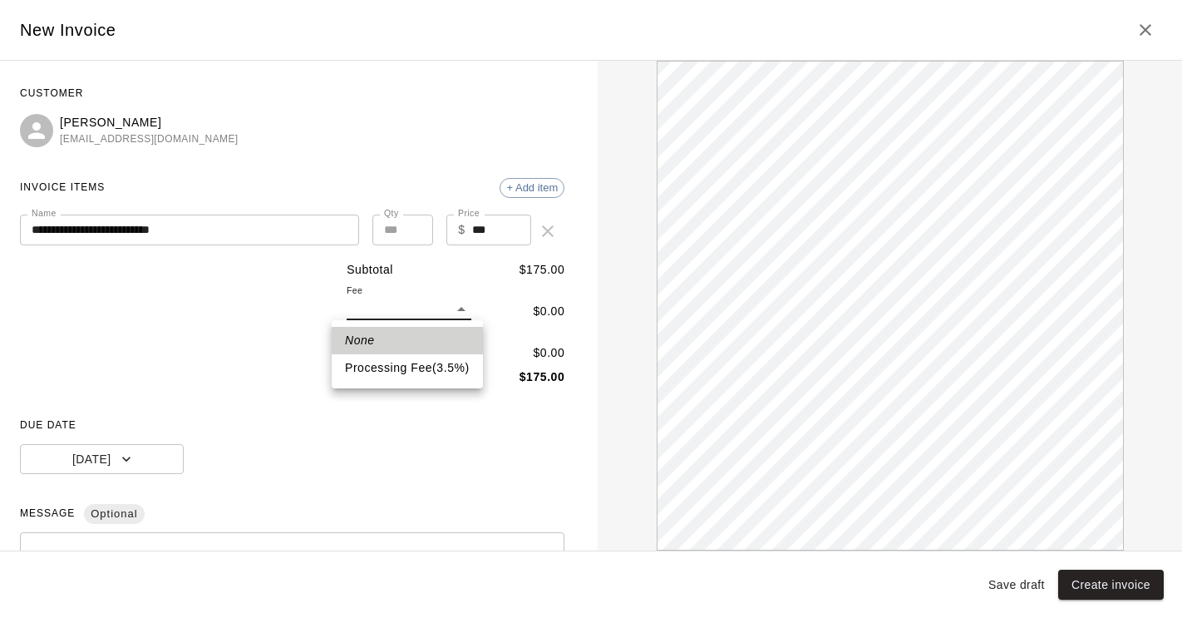
click at [417, 370] on li "Processing Fee ( 3.5 % )" at bounding box center [407, 367] width 151 height 27
type input "**"
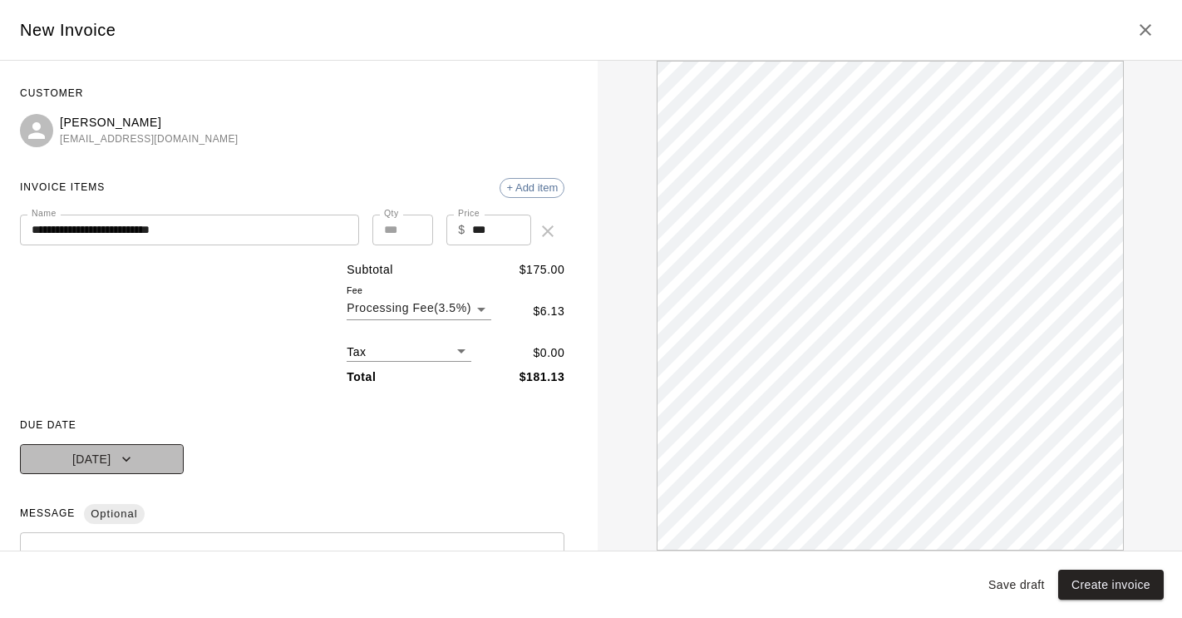
click at [131, 457] on button "[DATE]" at bounding box center [102, 459] width 164 height 31
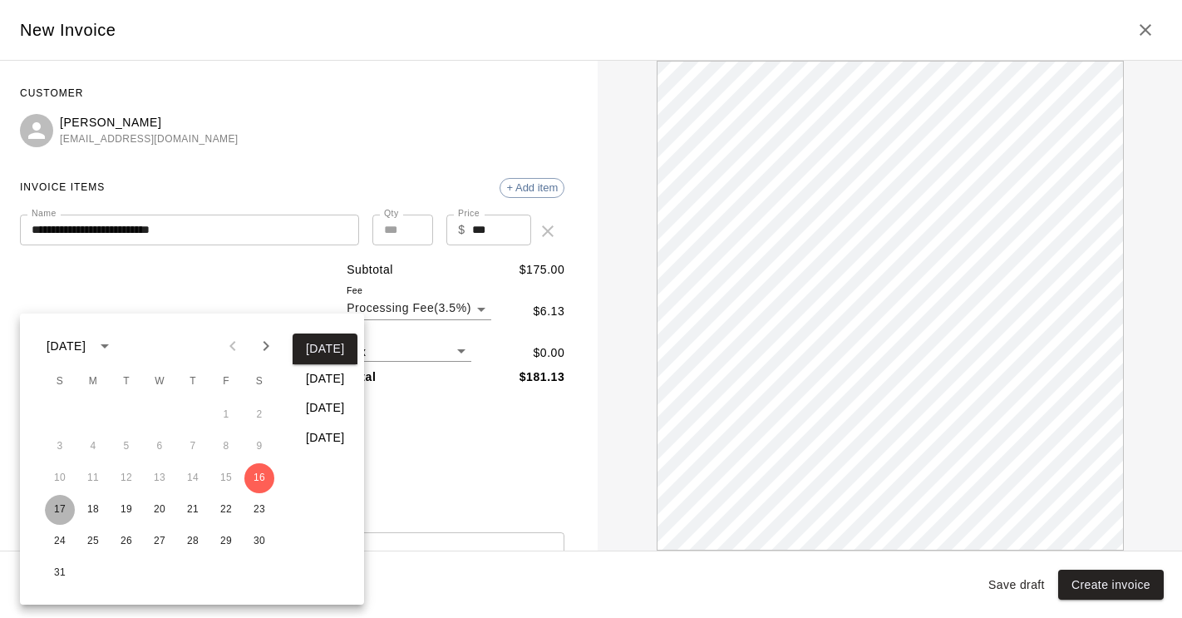
click at [61, 509] on button "17" at bounding box center [60, 510] width 30 height 30
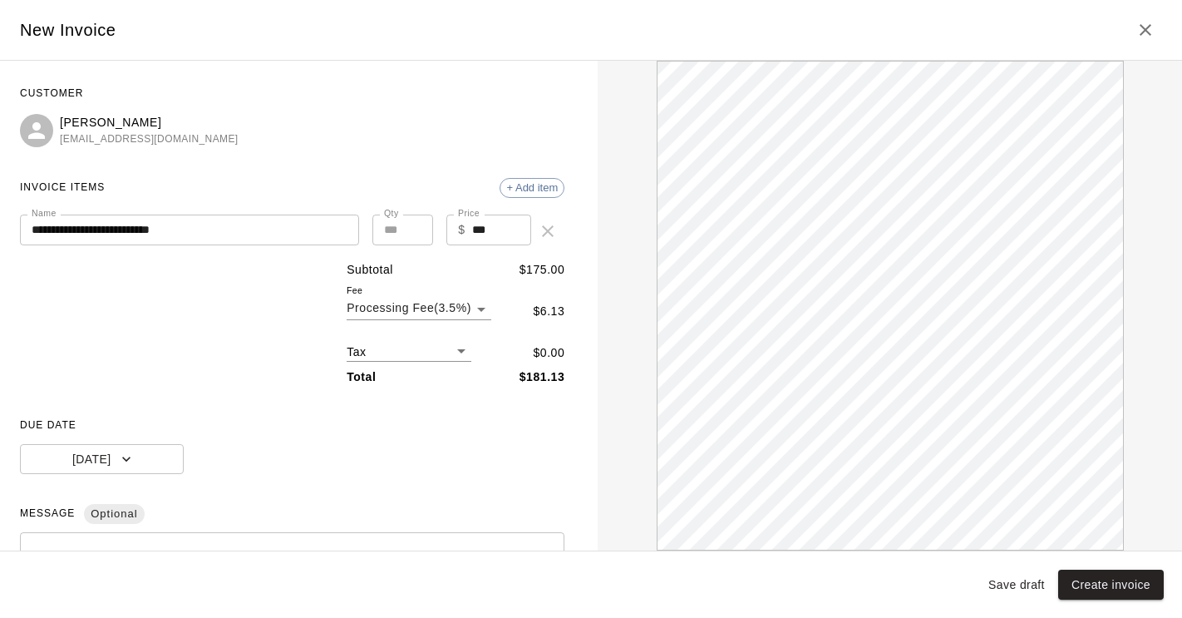
click at [373, 452] on div "DUE DATE [DATE]" at bounding box center [292, 443] width 545 height 62
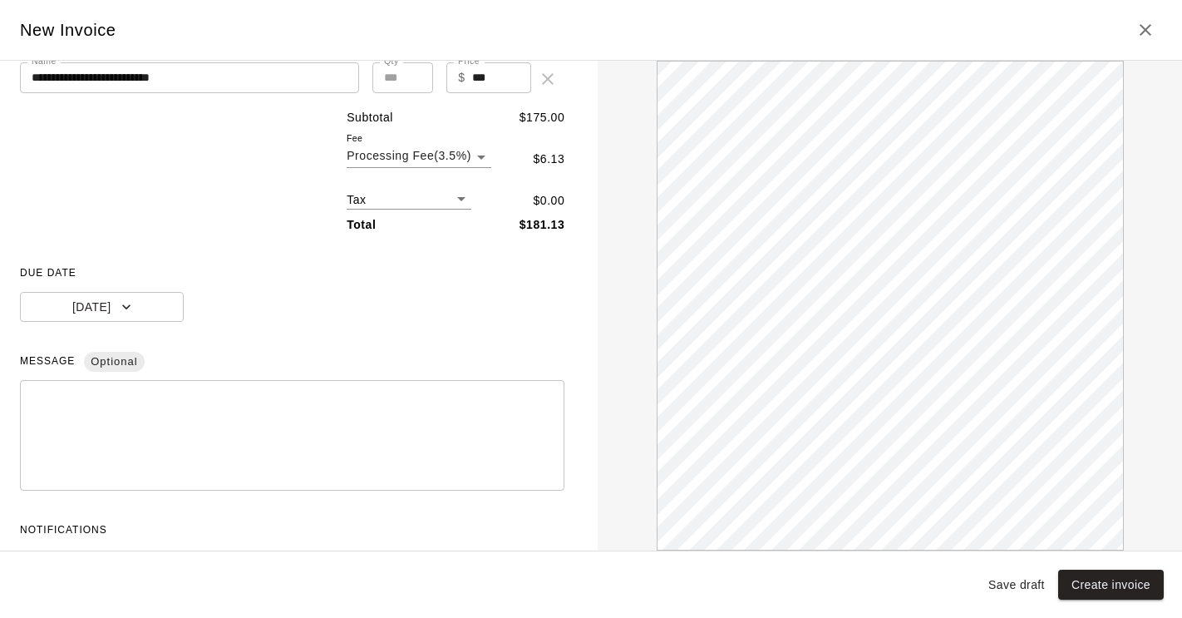
scroll to position [202, 0]
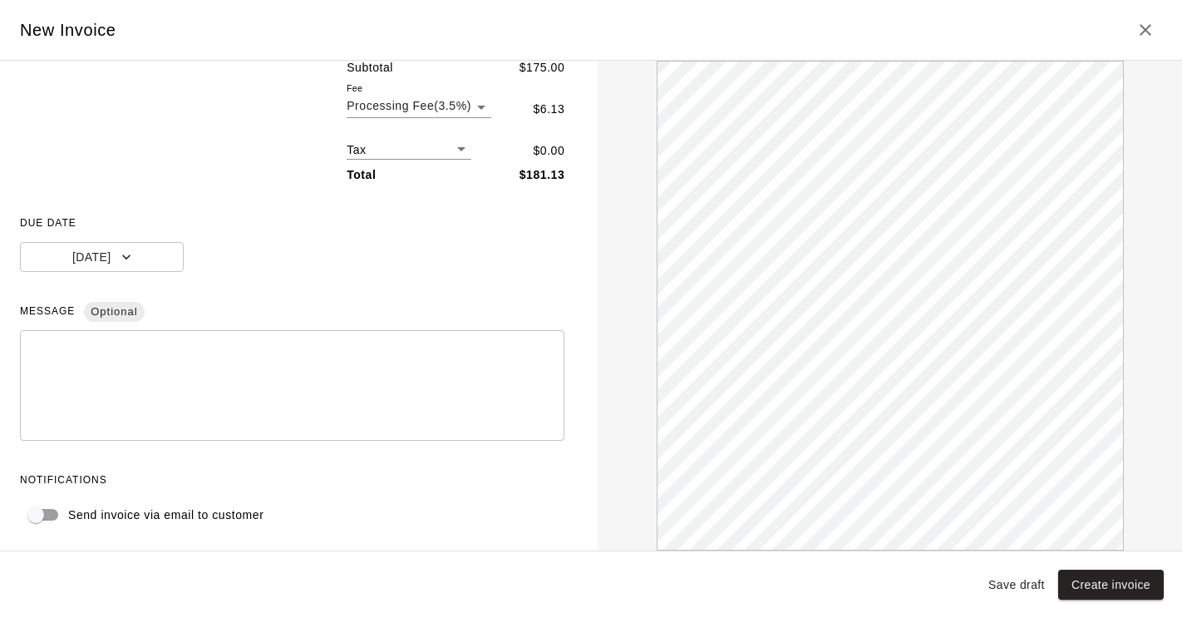
click at [183, 512] on p "Send invoice via email to customer" at bounding box center [165, 514] width 195 height 17
click at [1101, 586] on button "Create invoice" at bounding box center [1112, 585] width 106 height 31
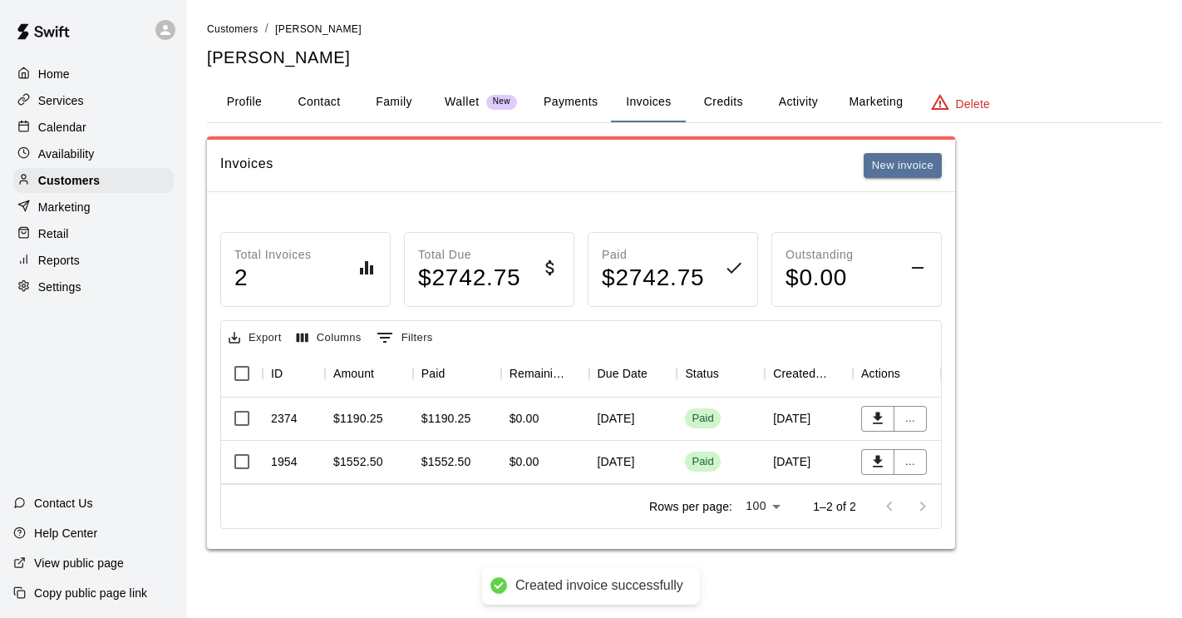
scroll to position [0, 0]
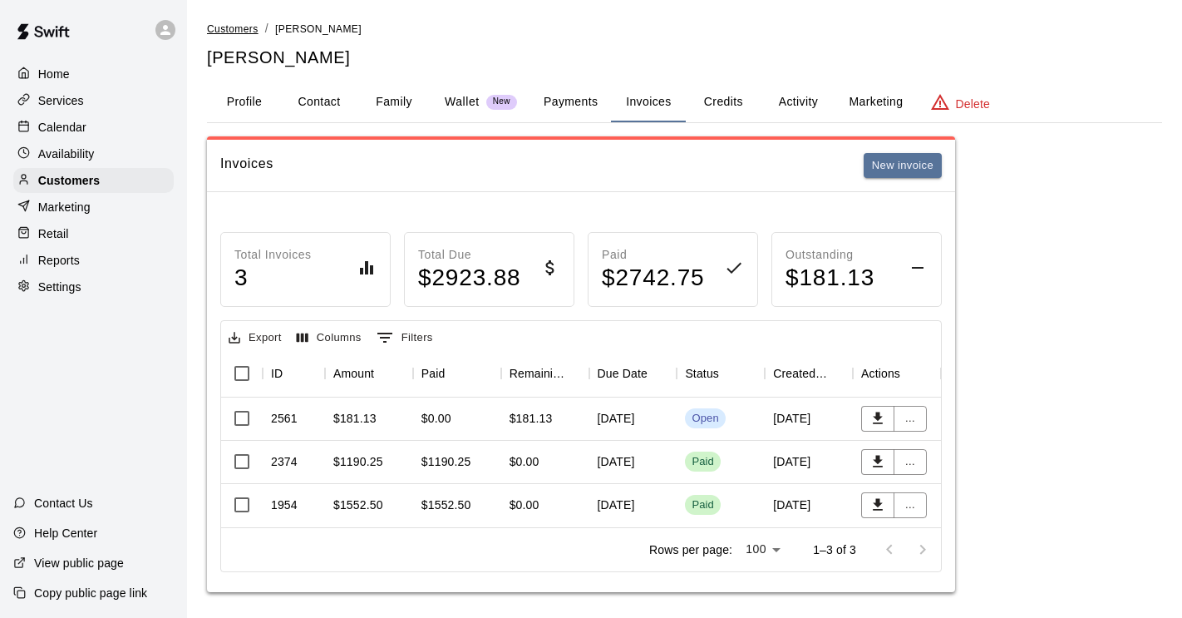
click at [254, 31] on span "Customers" at bounding box center [233, 29] width 52 height 12
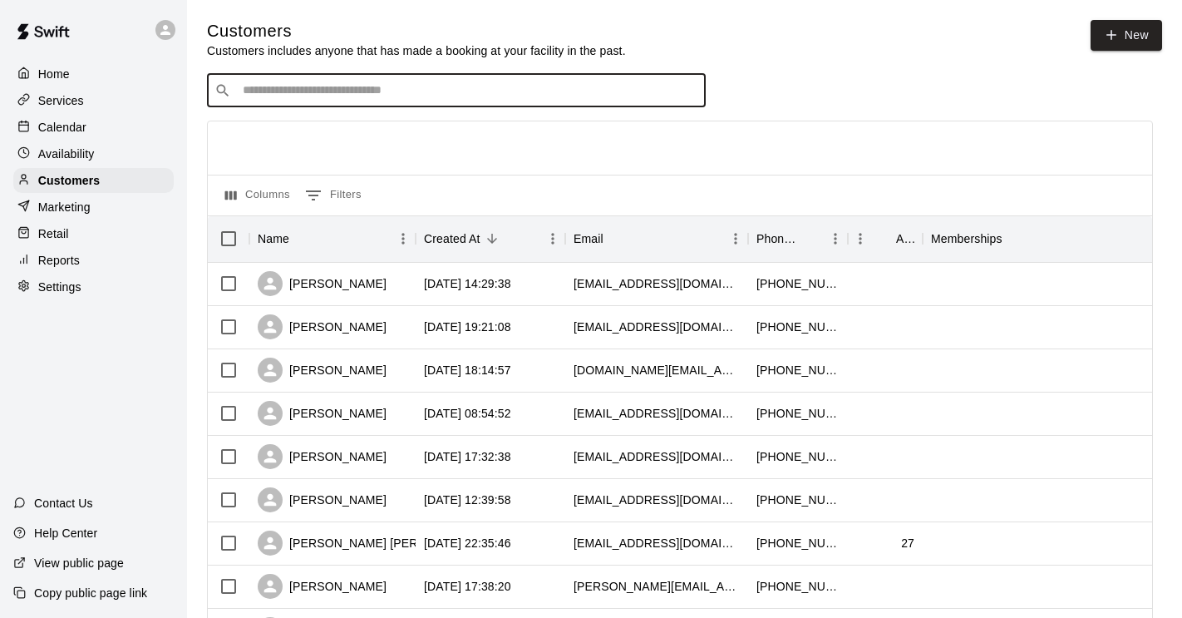
click at [274, 92] on input "Search customers by name or email" at bounding box center [468, 90] width 461 height 17
click at [265, 88] on input "****" at bounding box center [456, 90] width 436 height 17
drag, startPoint x: 275, startPoint y: 94, endPoint x: 221, endPoint y: 89, distance: 54.3
click at [220, 91] on div "​ **** ​" at bounding box center [456, 90] width 499 height 33
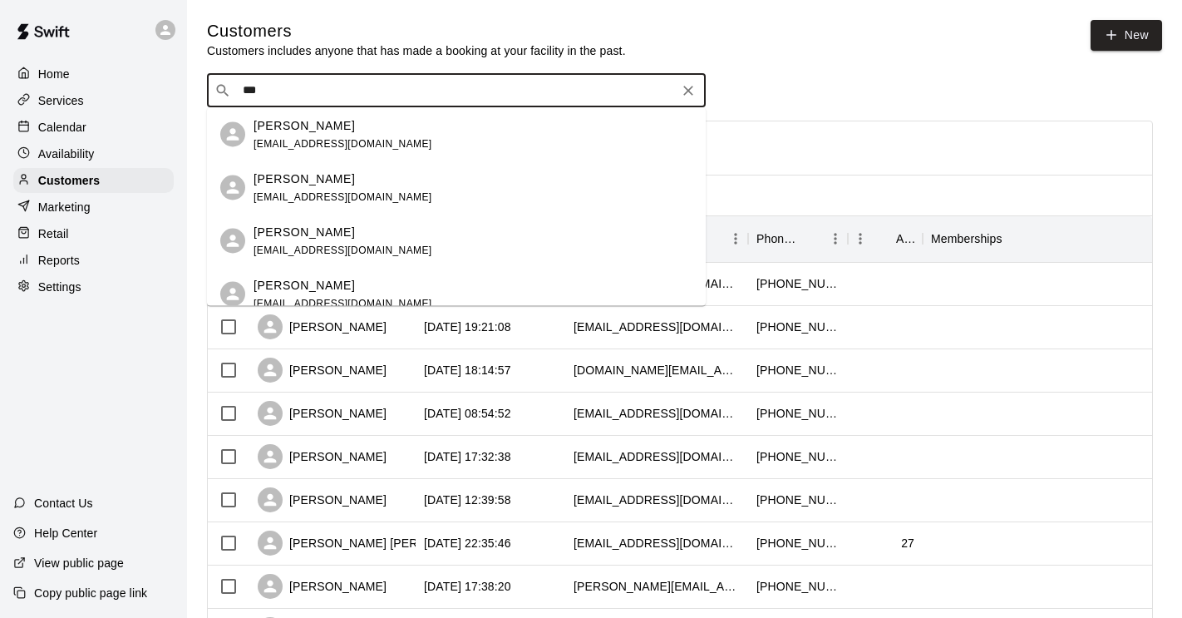
type input "****"
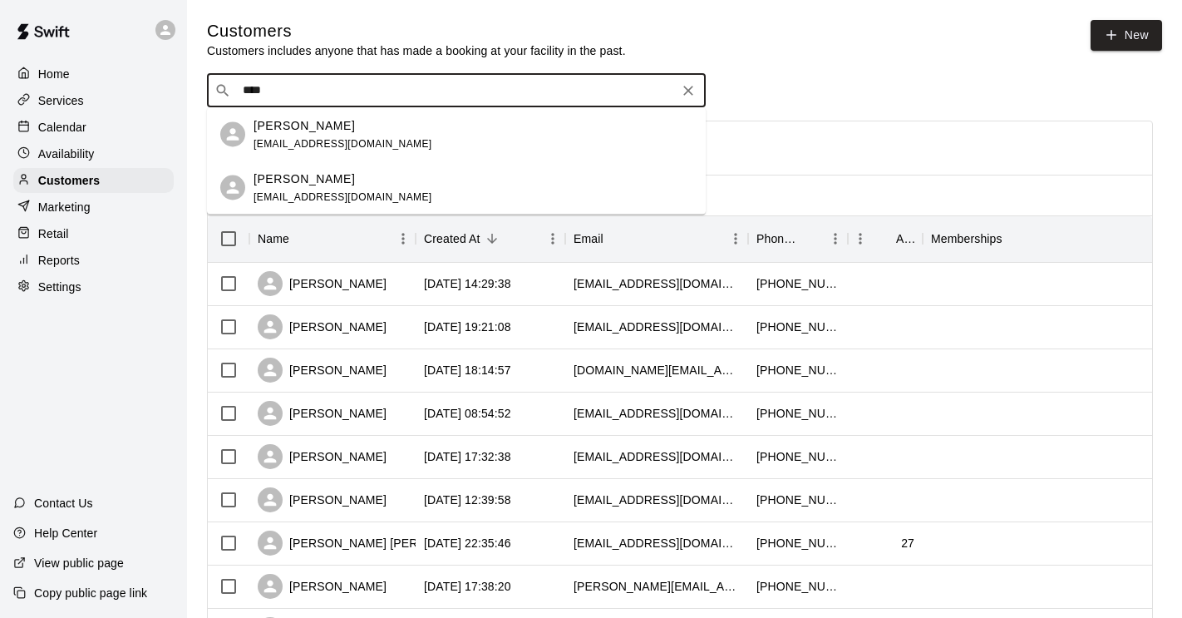
click at [292, 143] on span "[EMAIL_ADDRESS][DOMAIN_NAME]" at bounding box center [343, 143] width 179 height 12
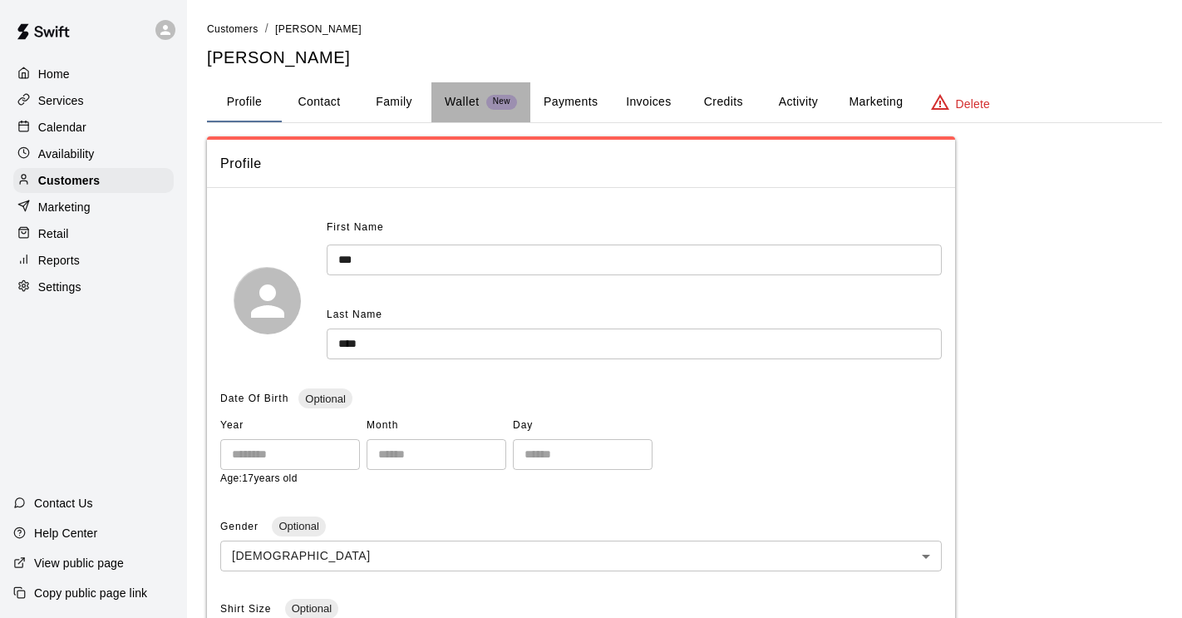
click at [471, 101] on p "Wallet" at bounding box center [462, 101] width 35 height 17
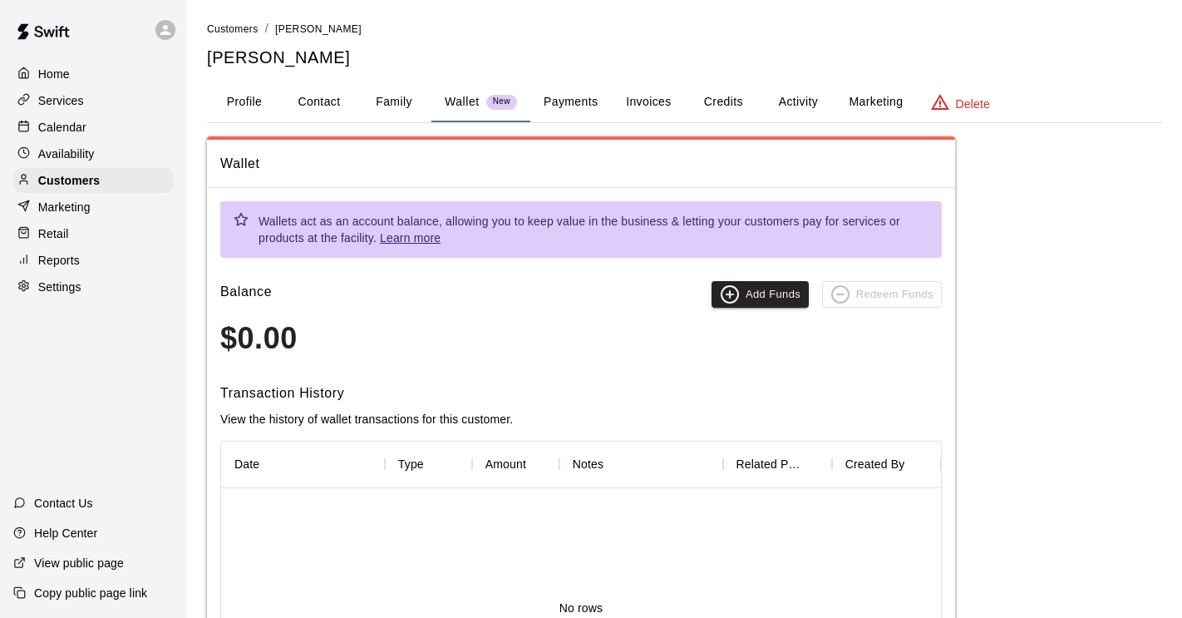
click at [585, 101] on button "Payments" at bounding box center [571, 102] width 81 height 40
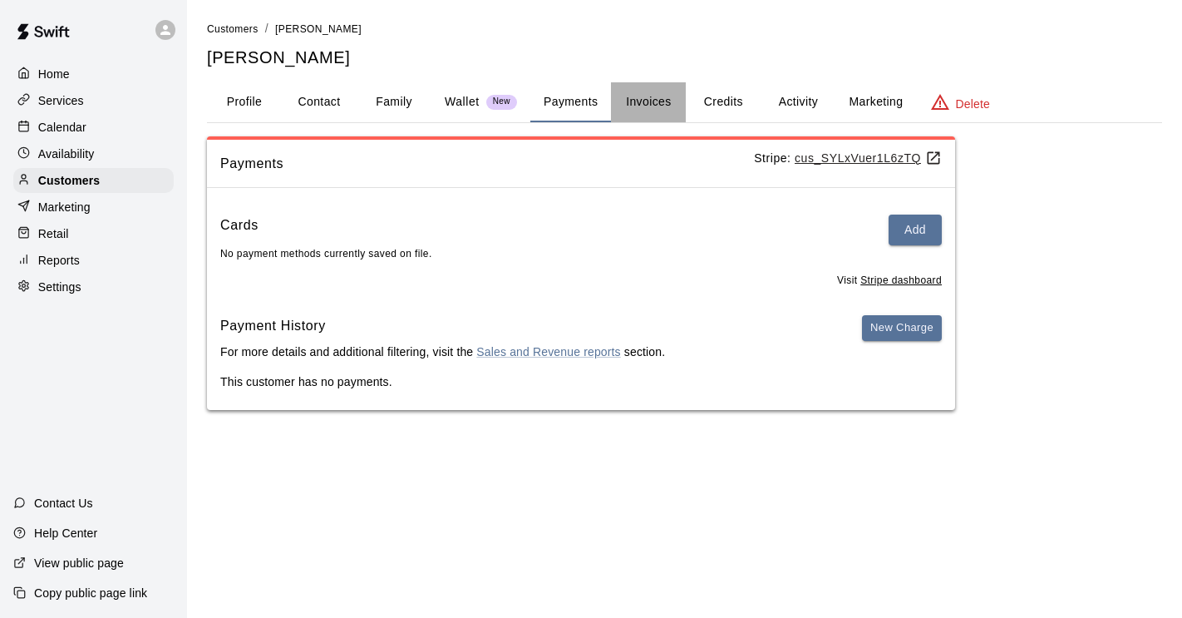
click at [639, 106] on button "Invoices" at bounding box center [648, 102] width 75 height 40
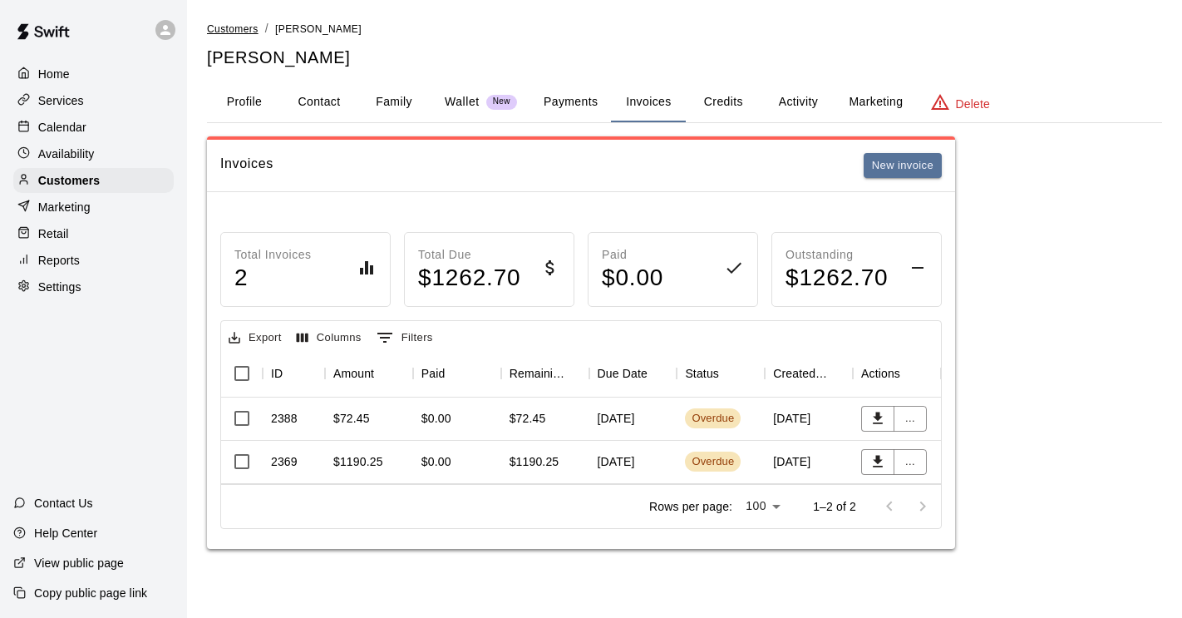
click at [224, 27] on span "Customers" at bounding box center [233, 29] width 52 height 12
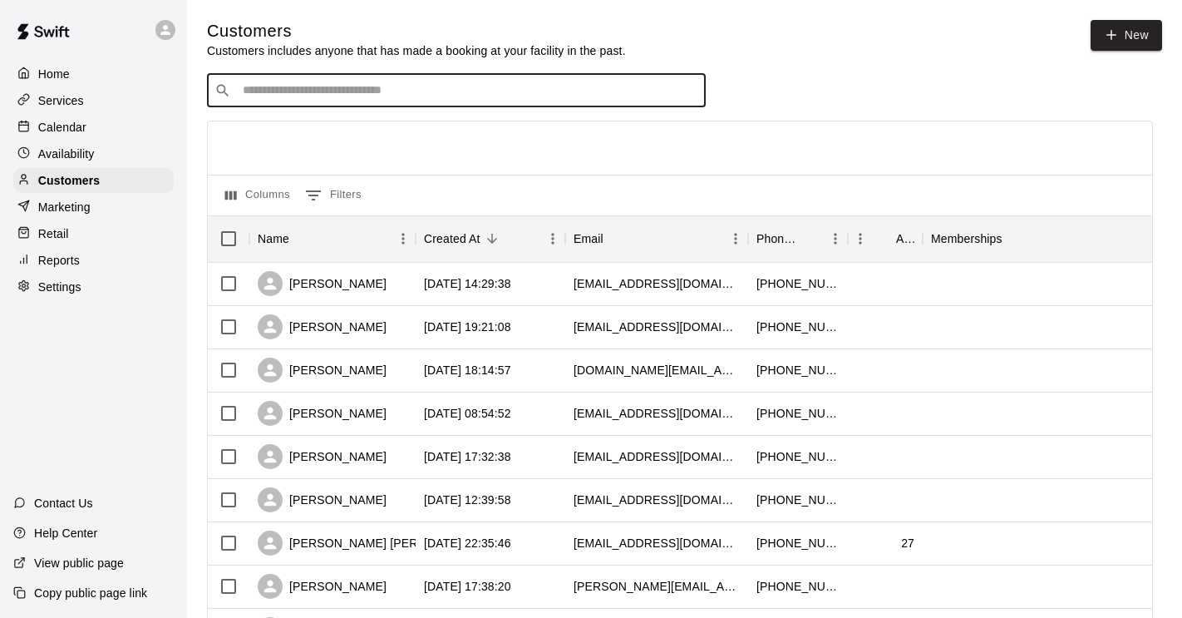
click at [256, 88] on input "Search customers by name or email" at bounding box center [468, 90] width 461 height 17
type input "*********"
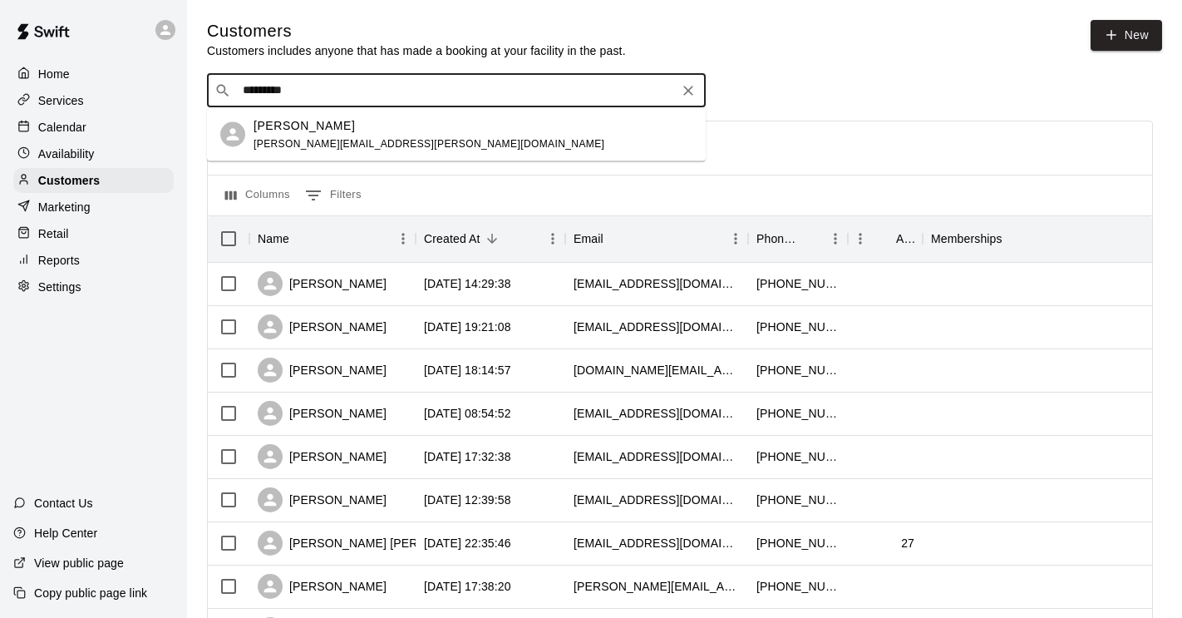
click at [265, 143] on span "[PERSON_NAME][EMAIL_ADDRESS][PERSON_NAME][DOMAIN_NAME]" at bounding box center [429, 143] width 351 height 12
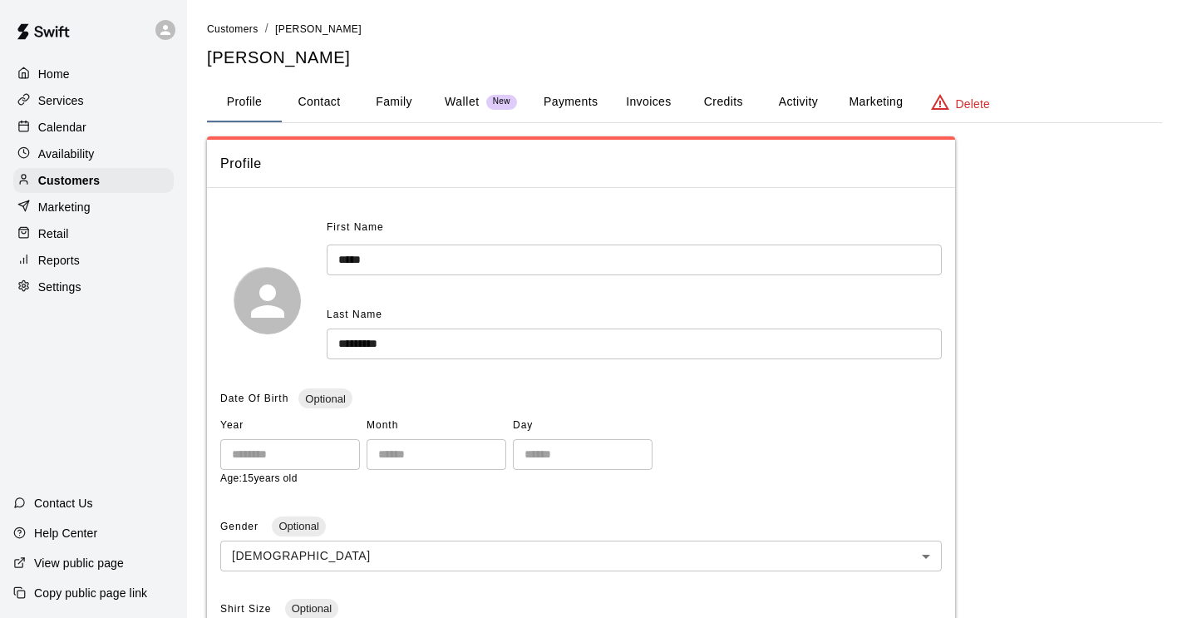
click at [457, 105] on p "Wallet" at bounding box center [462, 101] width 35 height 17
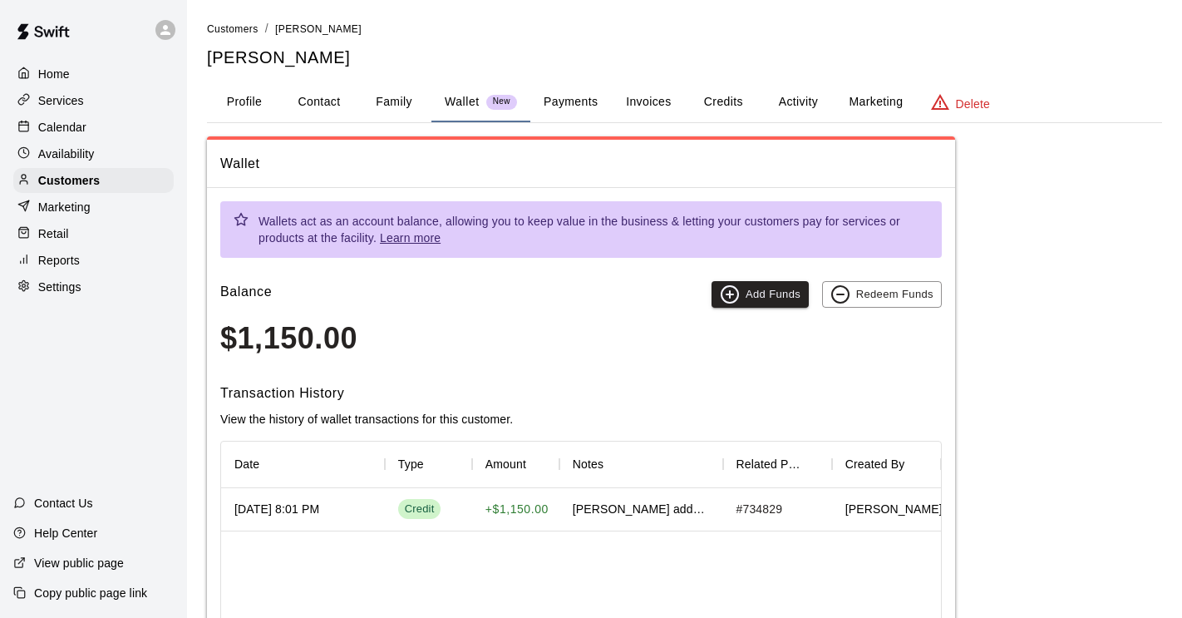
click at [877, 510] on span "[PERSON_NAME]" at bounding box center [894, 509] width 97 height 17
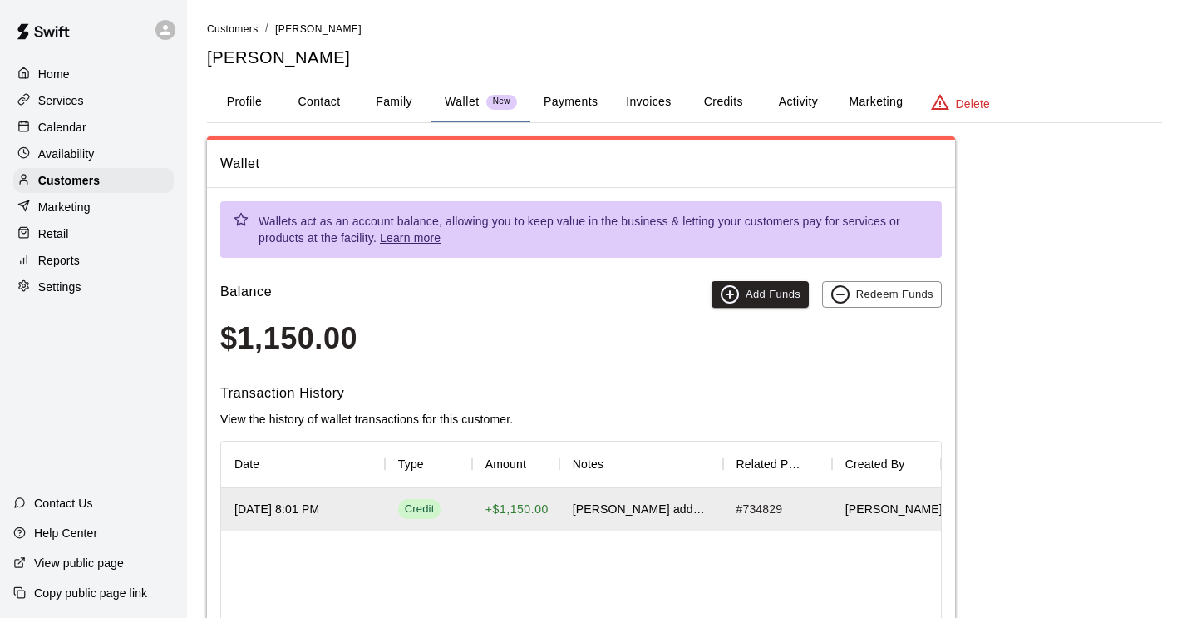
click at [806, 508] on div "# 734829" at bounding box center [777, 509] width 109 height 43
click at [787, 555] on div "[DATE] 8:01 PM Credit + $1,150.00 [PERSON_NAME] added funds to wallet # 734829 …" at bounding box center [581, 608] width 720 height 240
click at [577, 95] on button "Payments" at bounding box center [571, 102] width 81 height 40
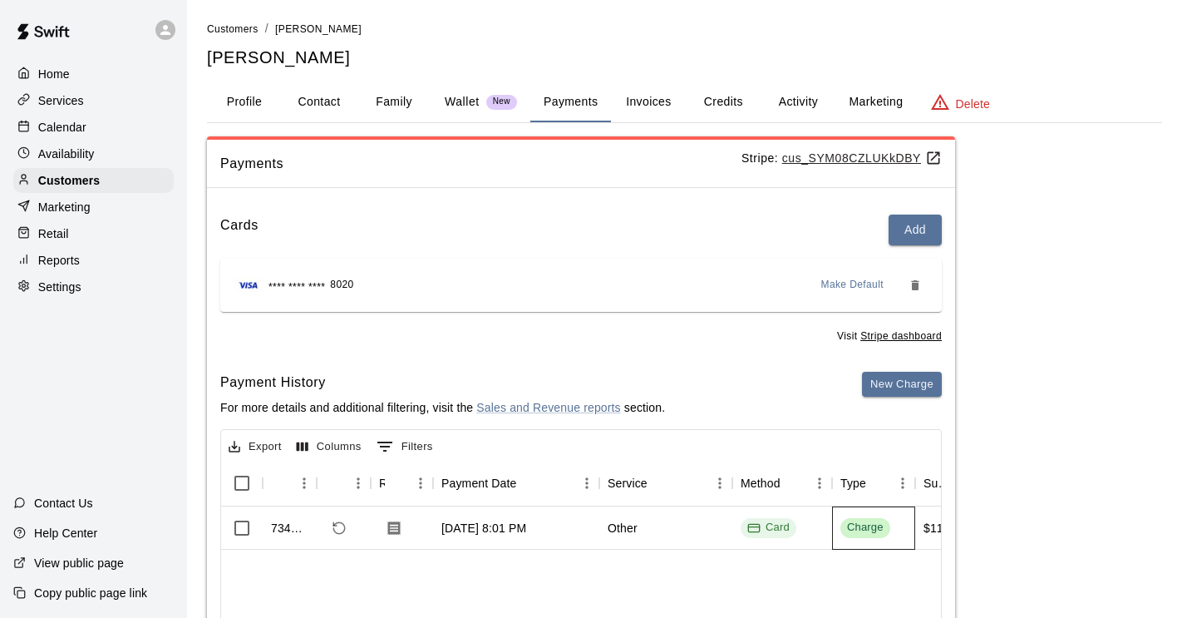
click at [912, 535] on div "Charge" at bounding box center [873, 527] width 83 height 43
